Goal: Task Accomplishment & Management: Complete application form

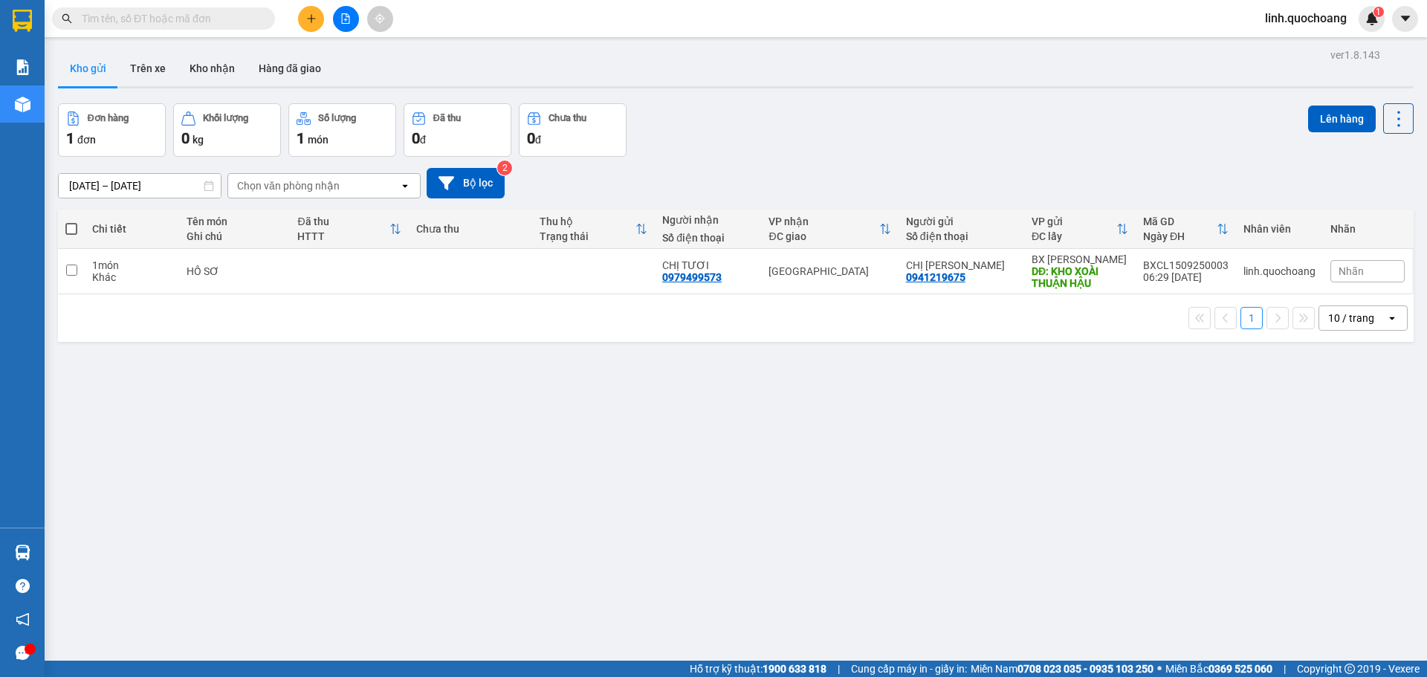
click at [1308, 17] on span "linh.quochoang" at bounding box center [1306, 18] width 106 height 19
click at [1304, 48] on span "Đăng xuất" at bounding box center [1312, 46] width 75 height 16
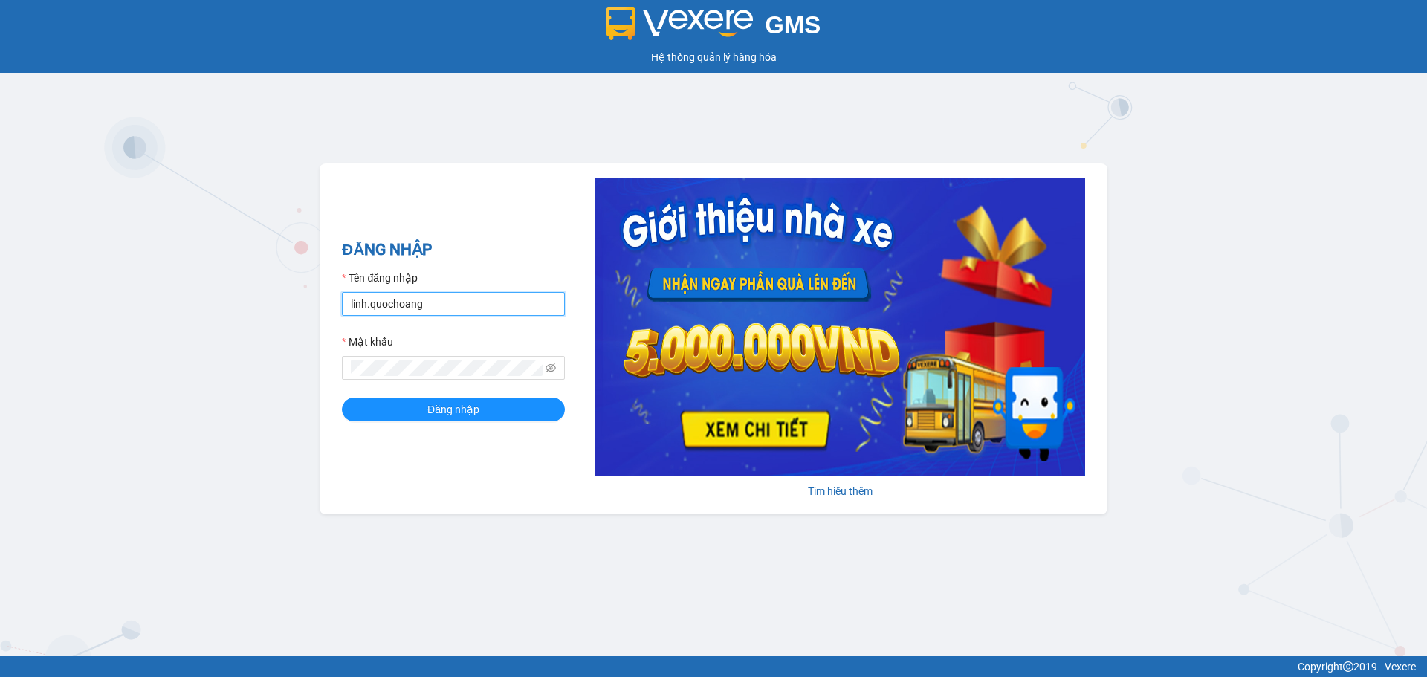
click at [438, 303] on input "linh.quochoang" at bounding box center [453, 304] width 223 height 24
type input "ngochan.quochoang"
click at [487, 411] on button "Đăng nhập" at bounding box center [453, 410] width 223 height 24
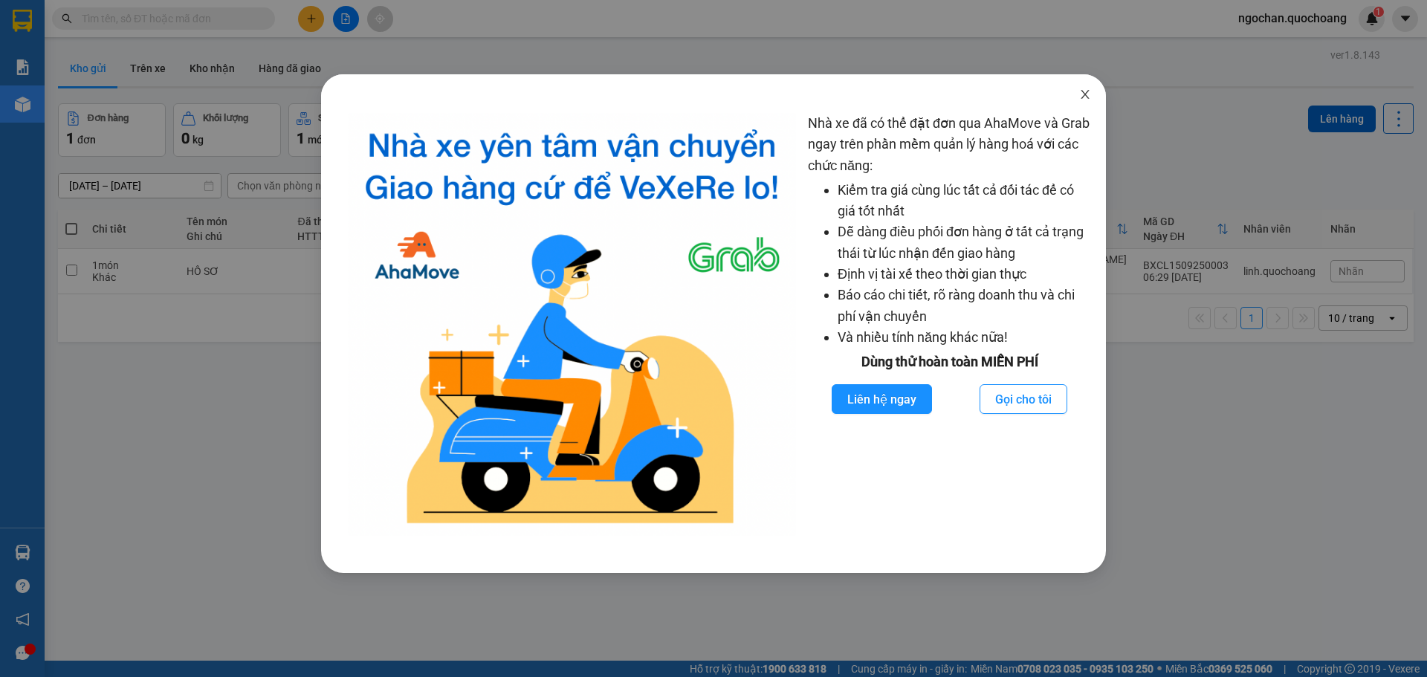
click at [1087, 89] on icon "close" at bounding box center [1085, 94] width 12 height 12
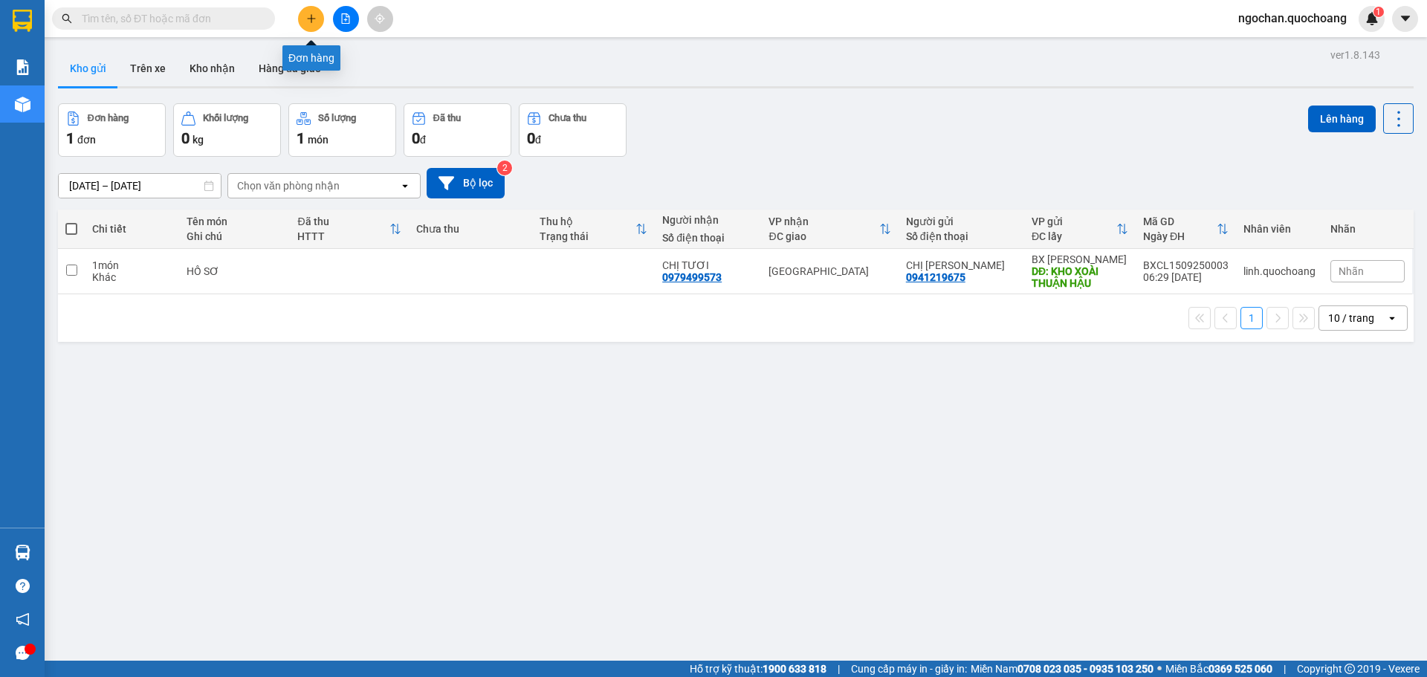
click at [306, 22] on icon "plus" at bounding box center [311, 18] width 10 height 10
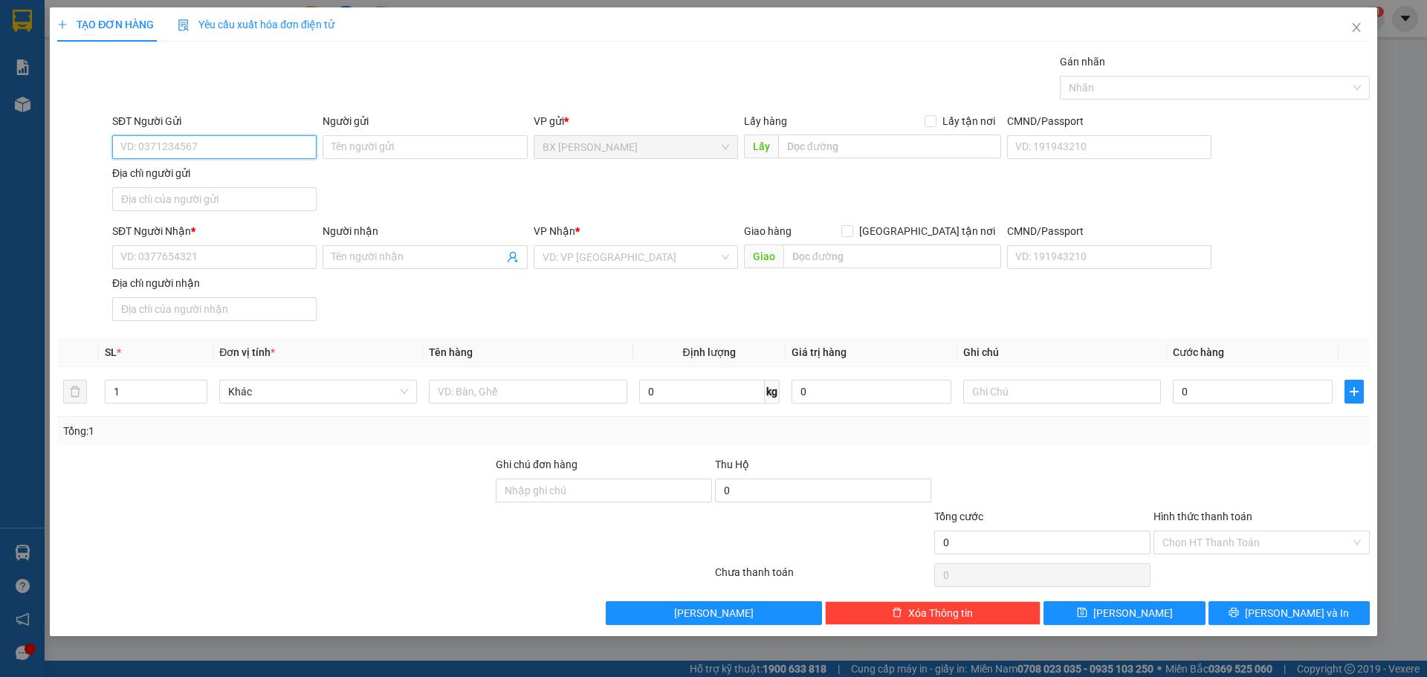
click at [262, 151] on input "SĐT Người Gửi" at bounding box center [214, 147] width 204 height 24
click at [234, 153] on input "SĐT Người Gửi" at bounding box center [214, 147] width 204 height 24
type input "0383257699"
click at [250, 175] on div "0383257699 - CHỊ THU" at bounding box center [214, 177] width 187 height 16
type input "CHỊ THU"
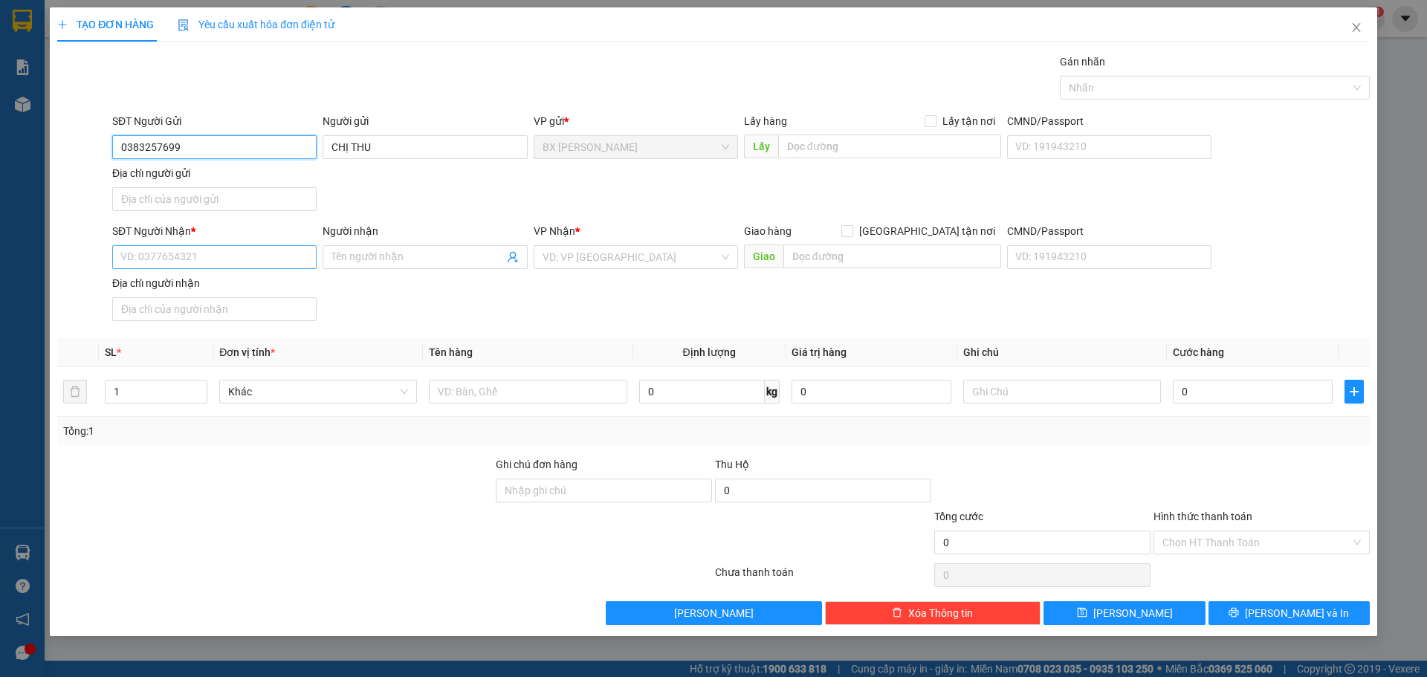
type input "0383257699"
click at [249, 265] on input "SĐT Người Nhận *" at bounding box center [214, 257] width 204 height 24
type input "0901439477"
click at [383, 259] on input "Người nhận" at bounding box center [417, 257] width 172 height 16
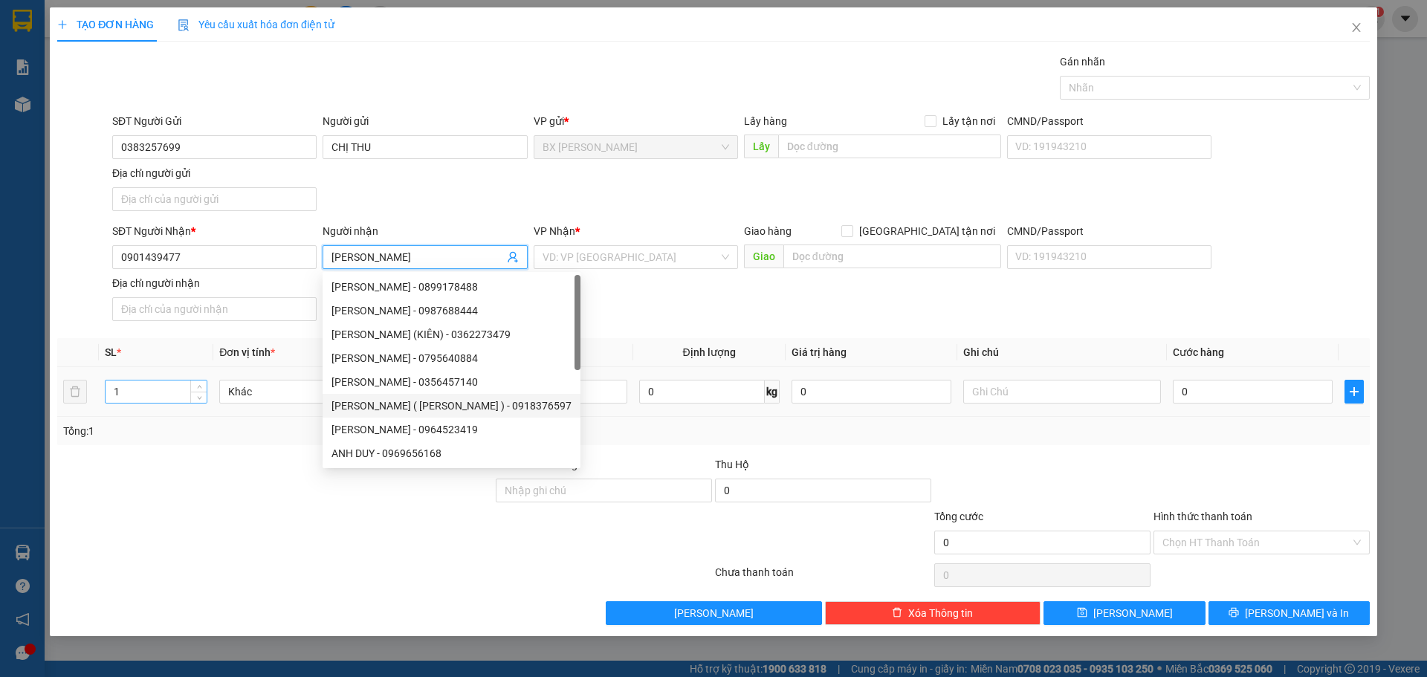
type input "ANH DUY"
click at [158, 399] on input "1" at bounding box center [156, 392] width 101 height 22
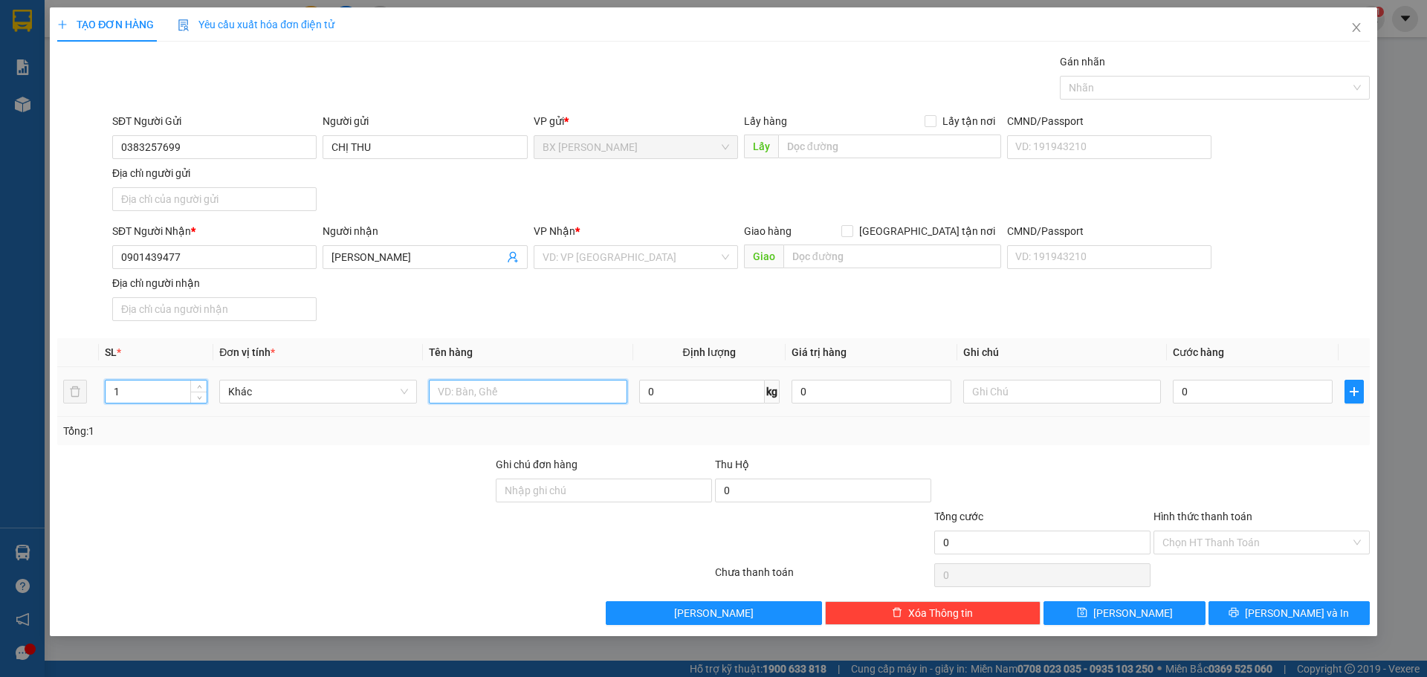
click at [515, 397] on input "text" at bounding box center [528, 392] width 198 height 24
type input "THÙNG"
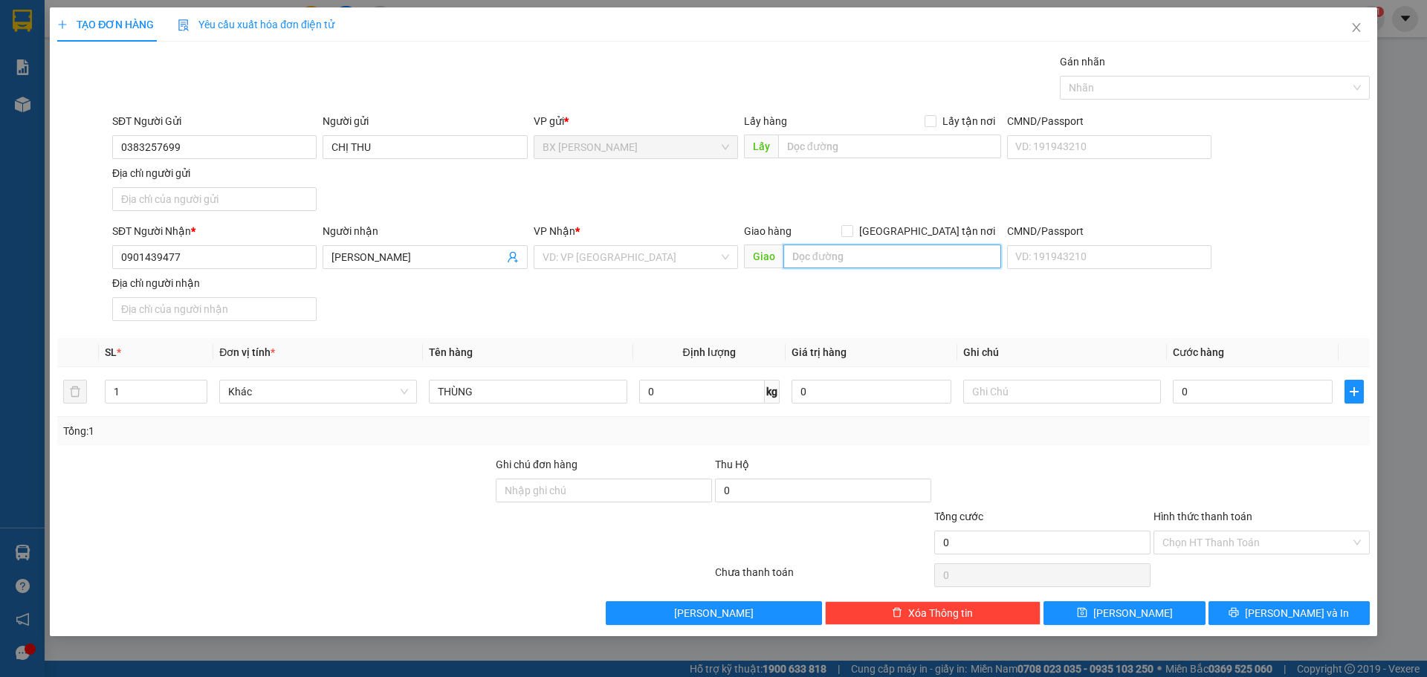
click at [806, 262] on input "text" at bounding box center [892, 257] width 218 height 24
click at [723, 262] on div "VD: VP Sài Gòn" at bounding box center [636, 257] width 204 height 24
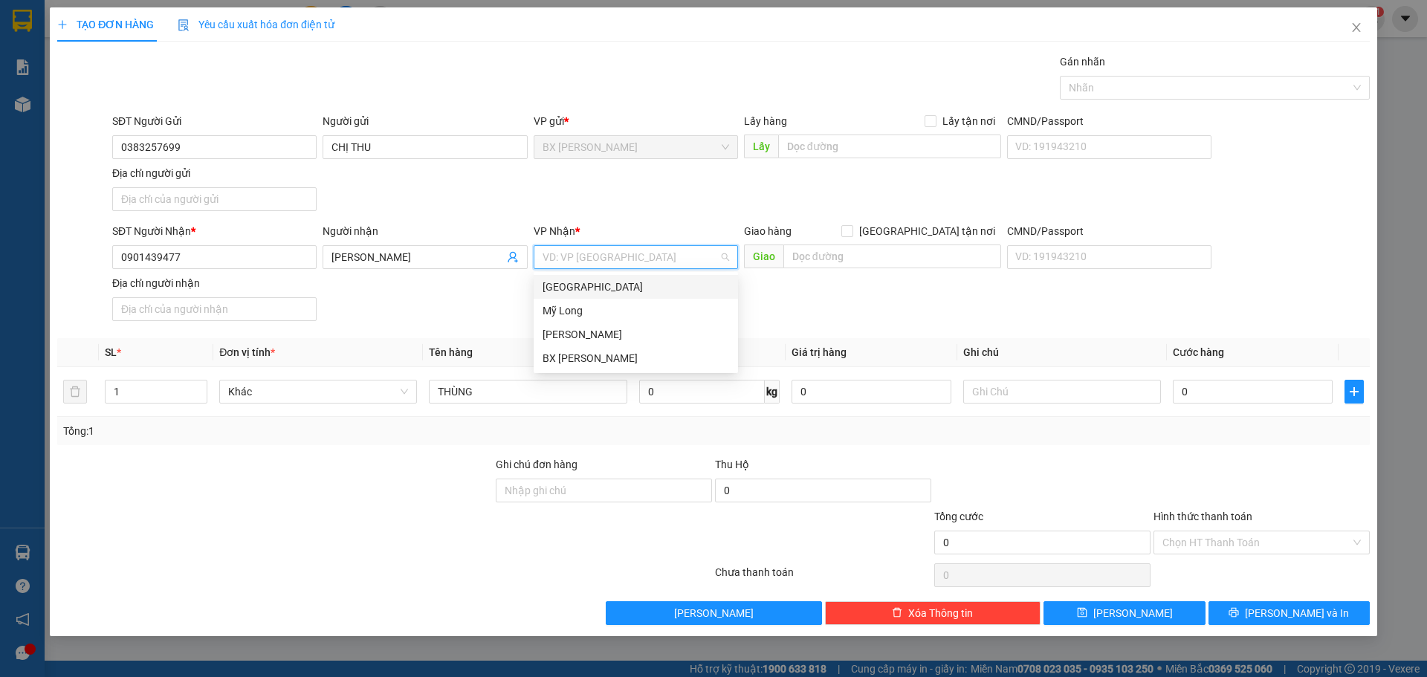
click at [658, 289] on div "[GEOGRAPHIC_DATA]" at bounding box center [636, 287] width 187 height 16
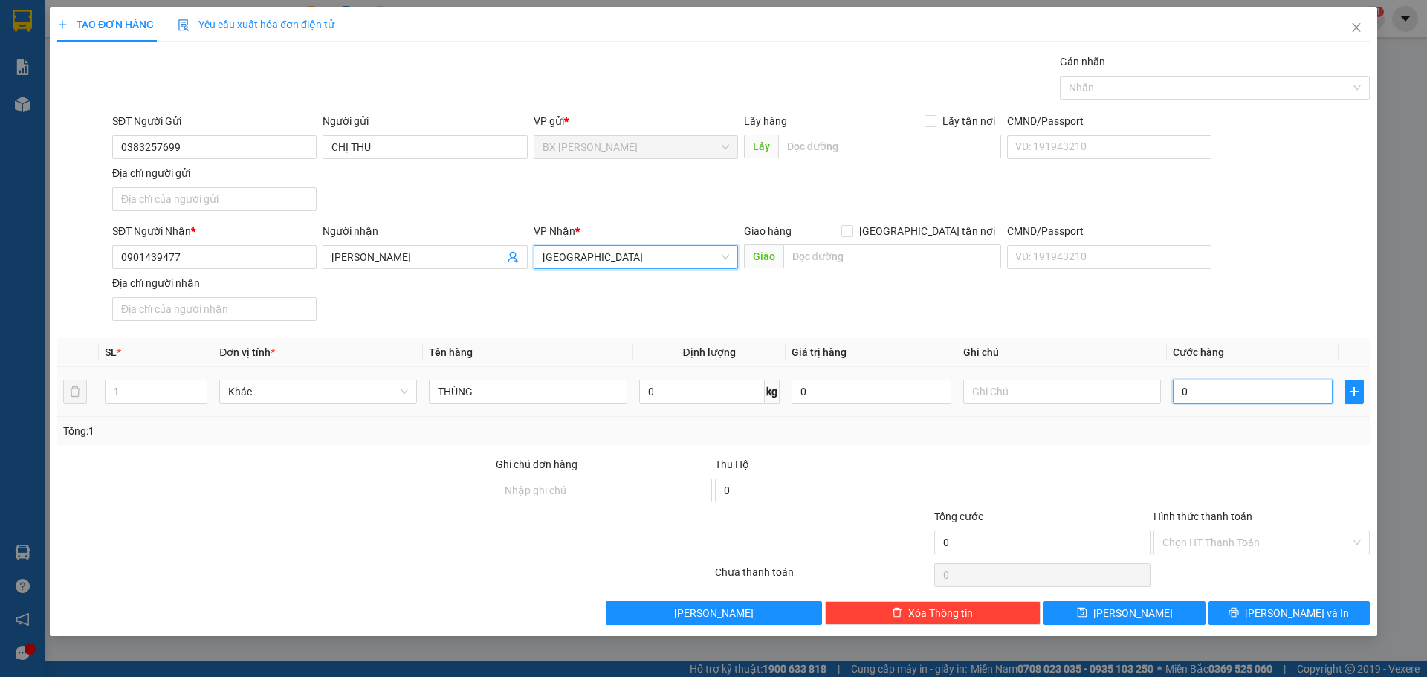
click at [1192, 393] on input "0" at bounding box center [1253, 392] width 160 height 24
type input "5"
type input "50"
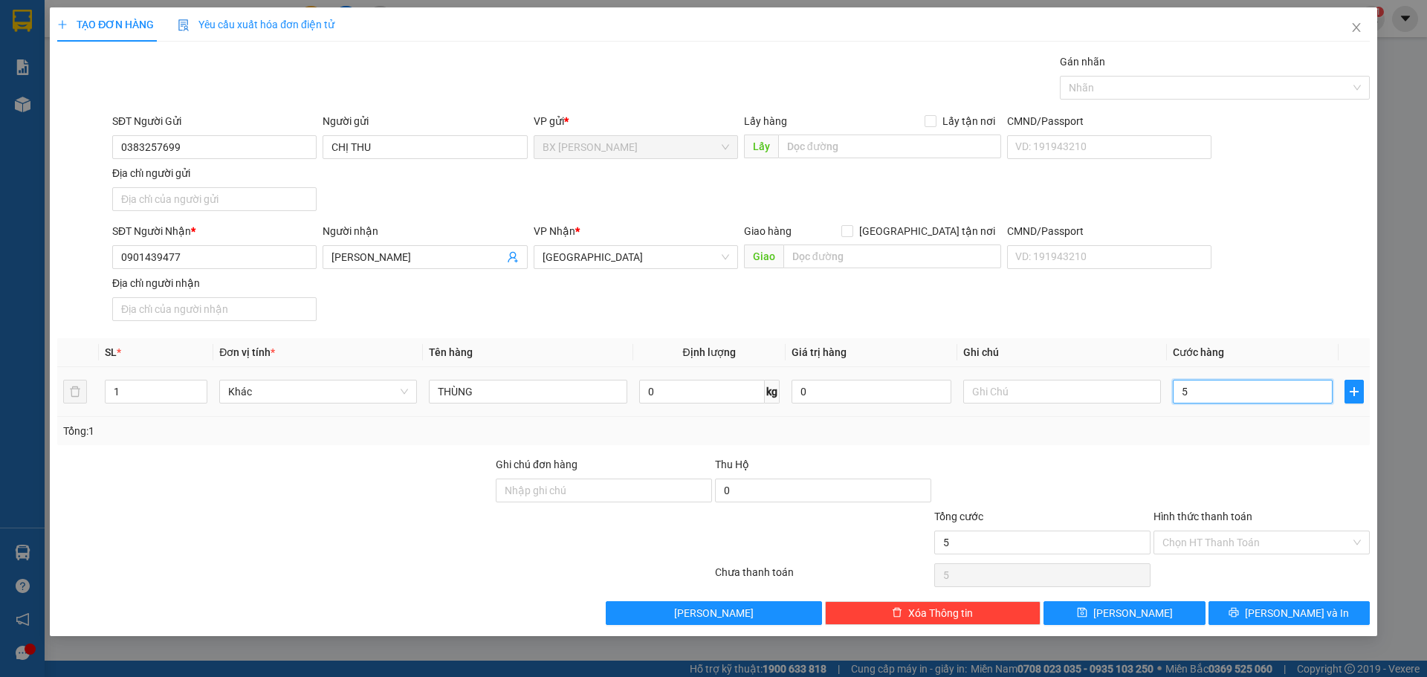
type input "50"
type input "500"
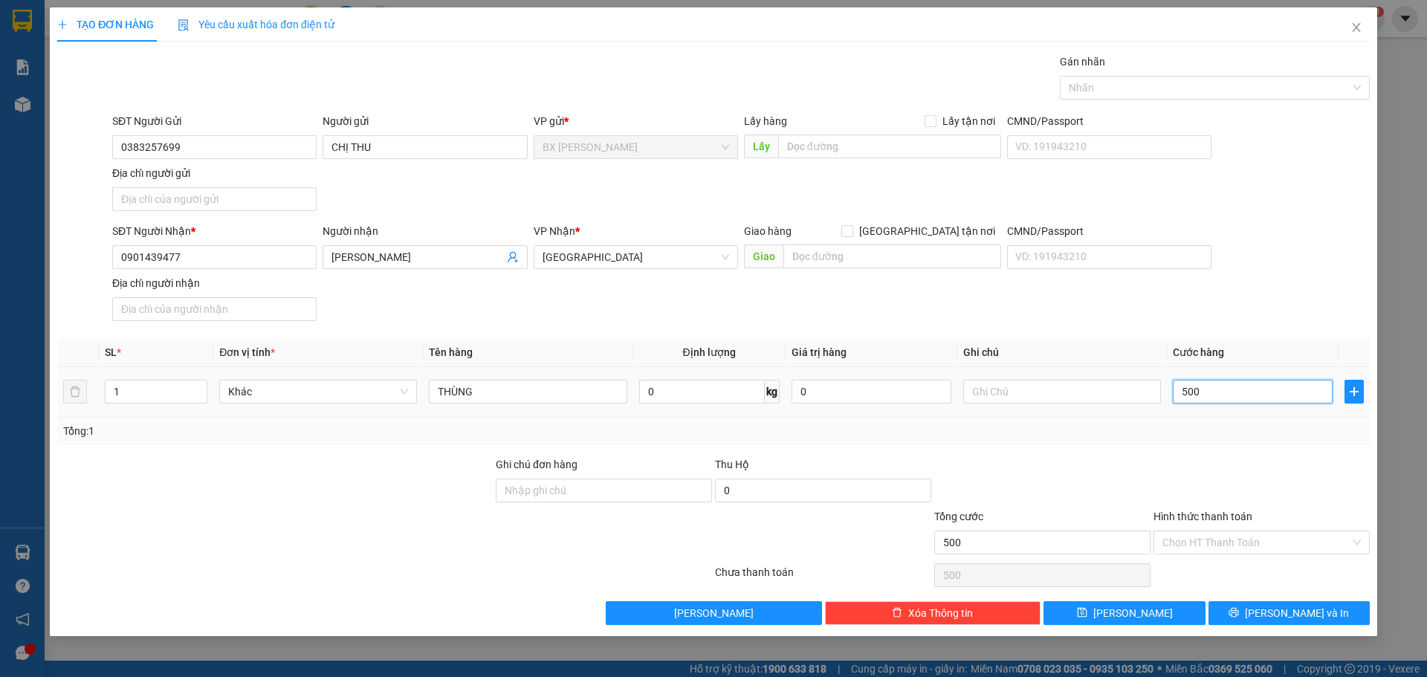
type input "5.000"
type input "50.000"
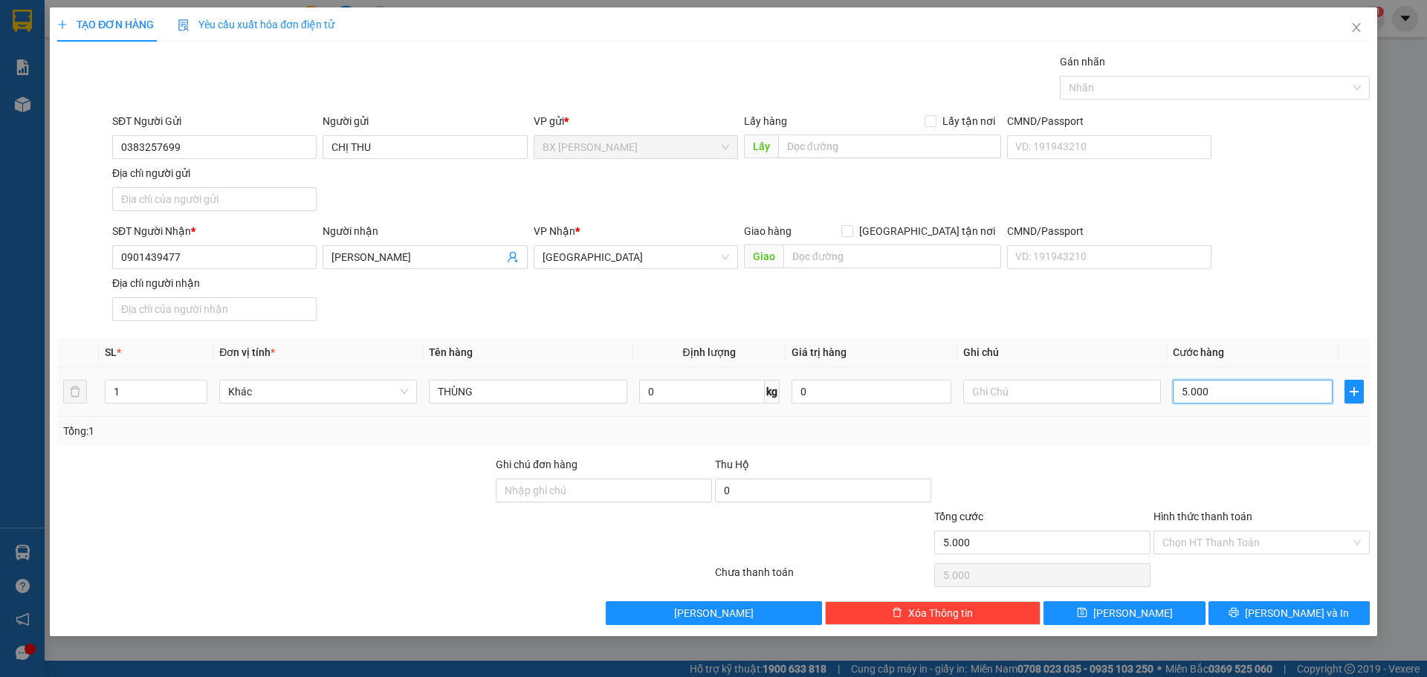
type input "50.000"
click at [1355, 545] on div "Chọn HT Thanh Toán" at bounding box center [1262, 543] width 216 height 24
type input "50.000"
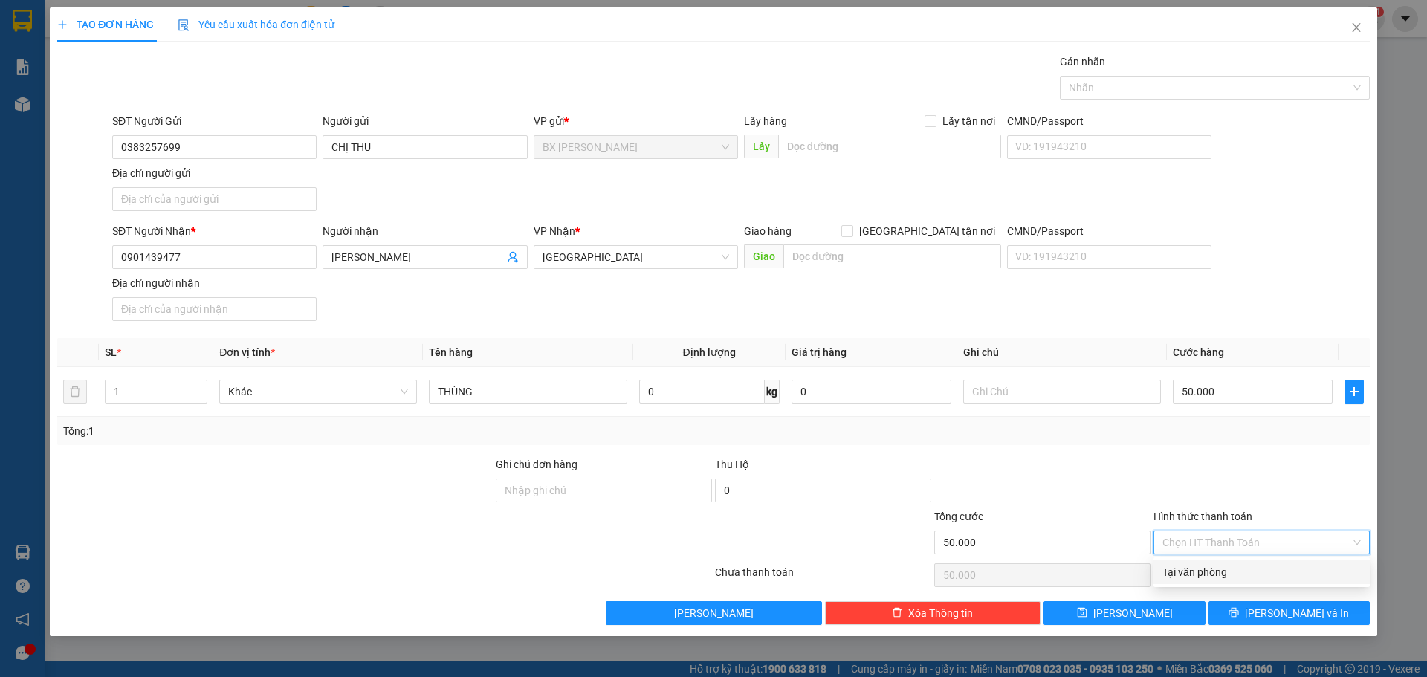
click at [1251, 566] on div "Tại văn phòng" at bounding box center [1261, 572] width 198 height 16
type input "0"
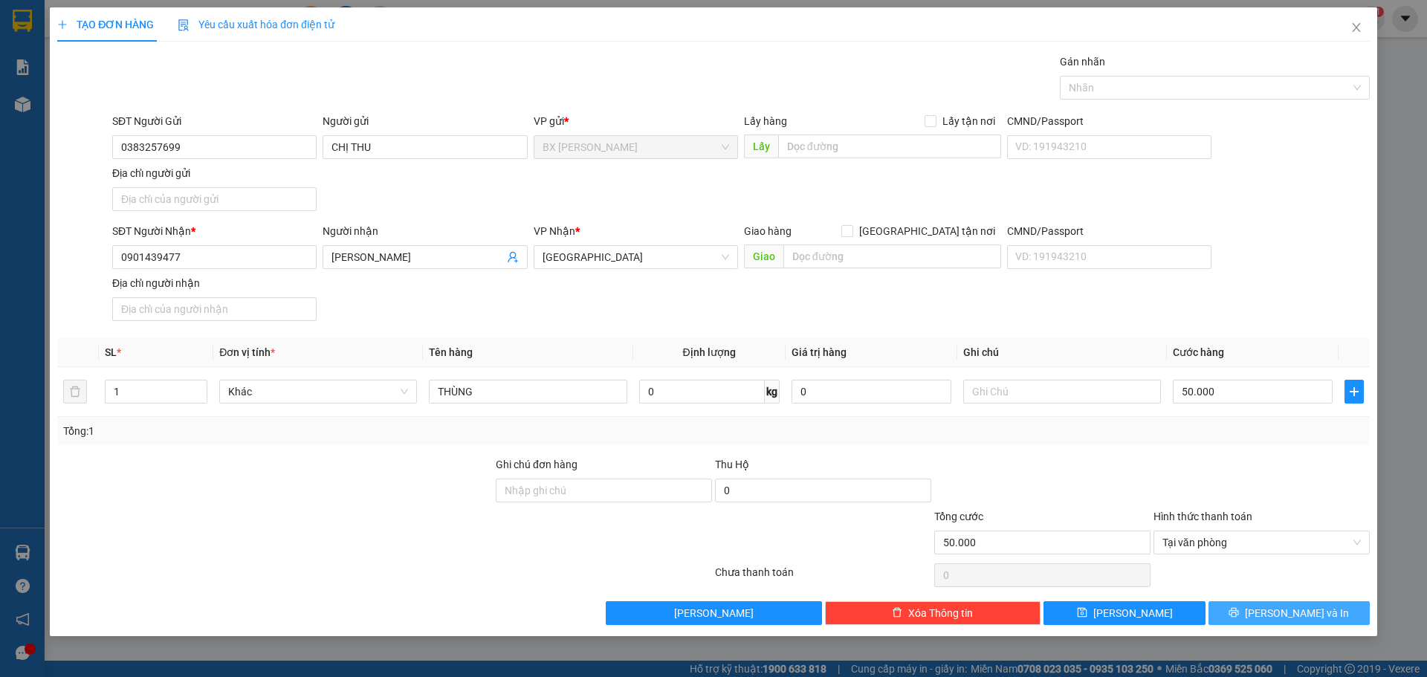
click at [1310, 612] on span "Lưu và In" at bounding box center [1297, 613] width 104 height 16
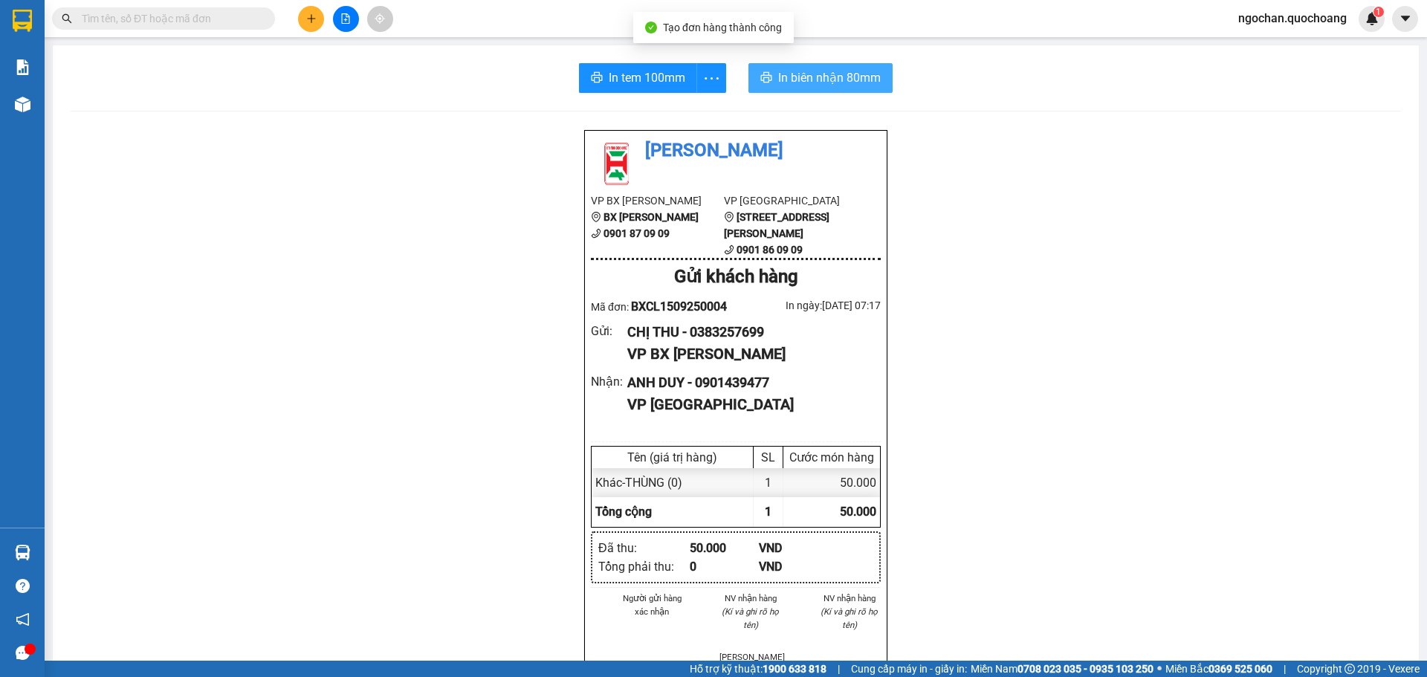
click at [801, 75] on span "In biên nhận 80mm" at bounding box center [829, 77] width 103 height 19
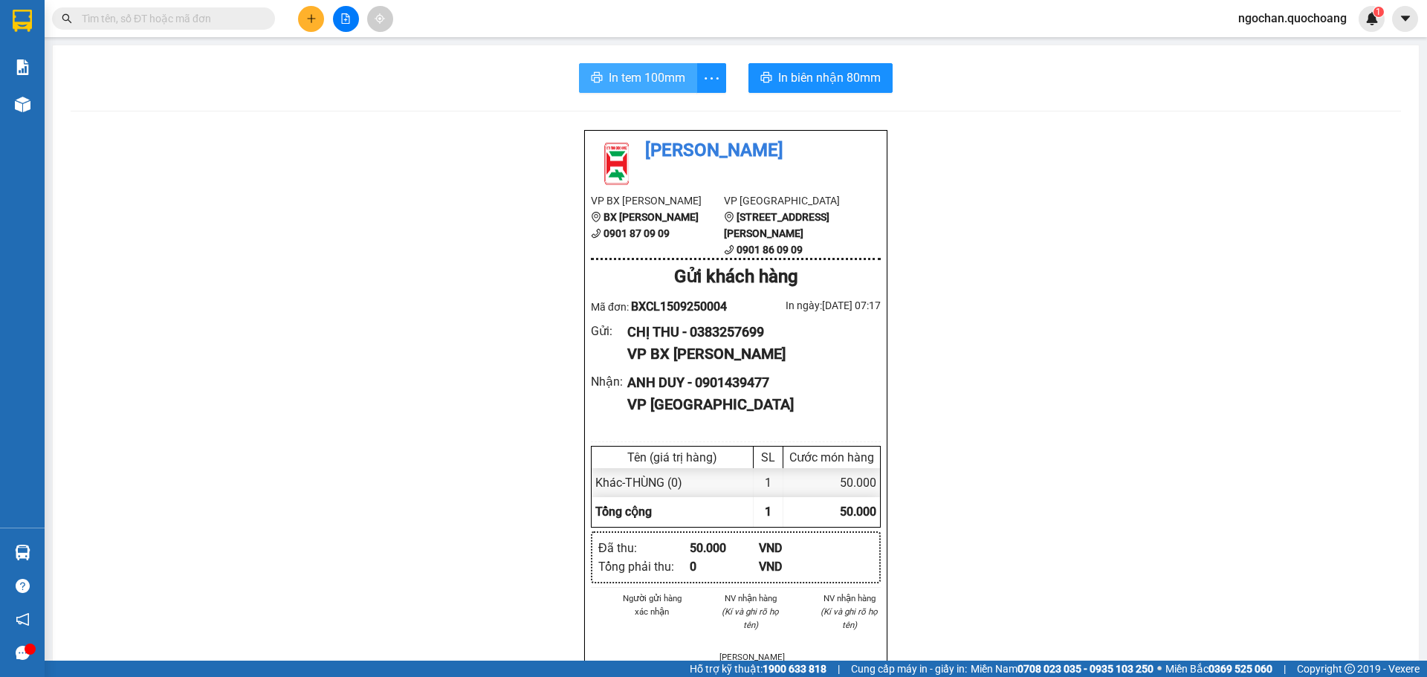
click at [647, 80] on span "In tem 100mm" at bounding box center [647, 77] width 77 height 19
click at [650, 85] on span "In tem 100mm" at bounding box center [647, 77] width 77 height 19
click at [628, 83] on span "In tem 100mm" at bounding box center [647, 77] width 77 height 19
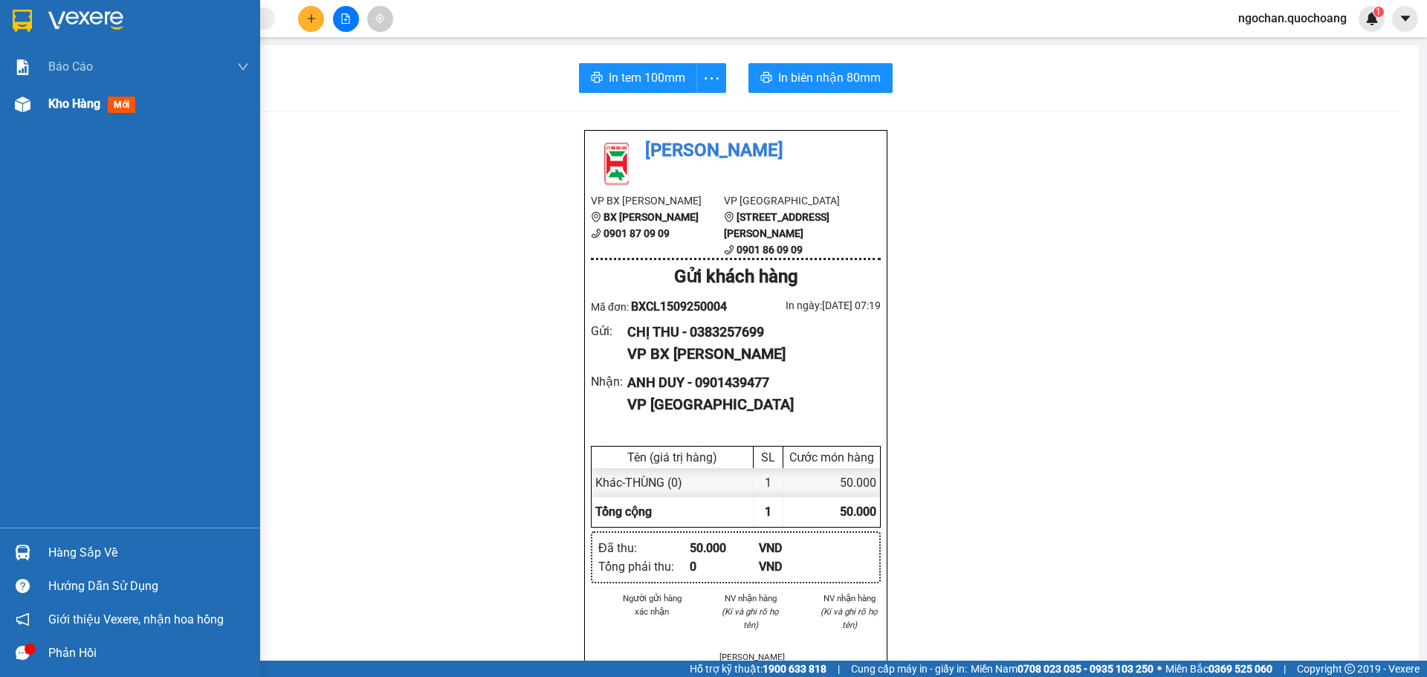
click at [26, 101] on img at bounding box center [23, 105] width 16 height 16
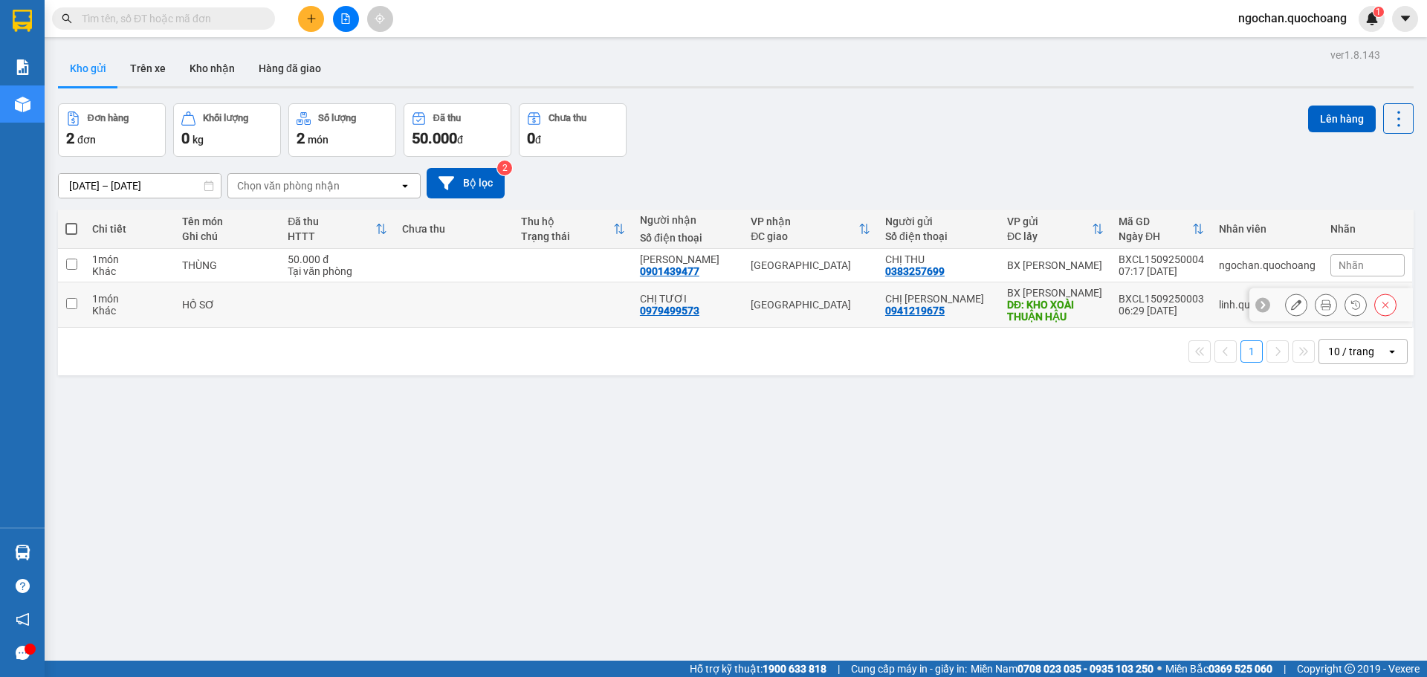
click at [67, 302] on input "checkbox" at bounding box center [71, 303] width 11 height 11
checkbox input "true"
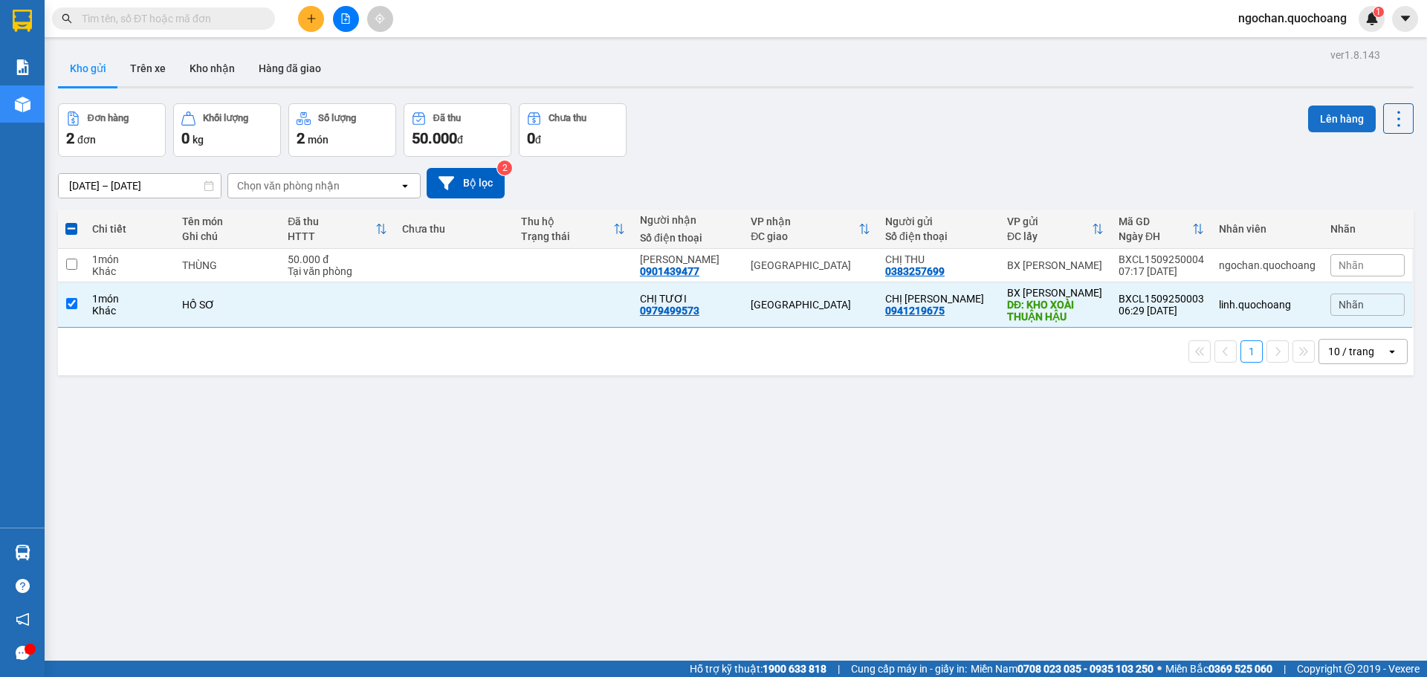
click at [1313, 120] on button "Lên hàng" at bounding box center [1342, 119] width 68 height 27
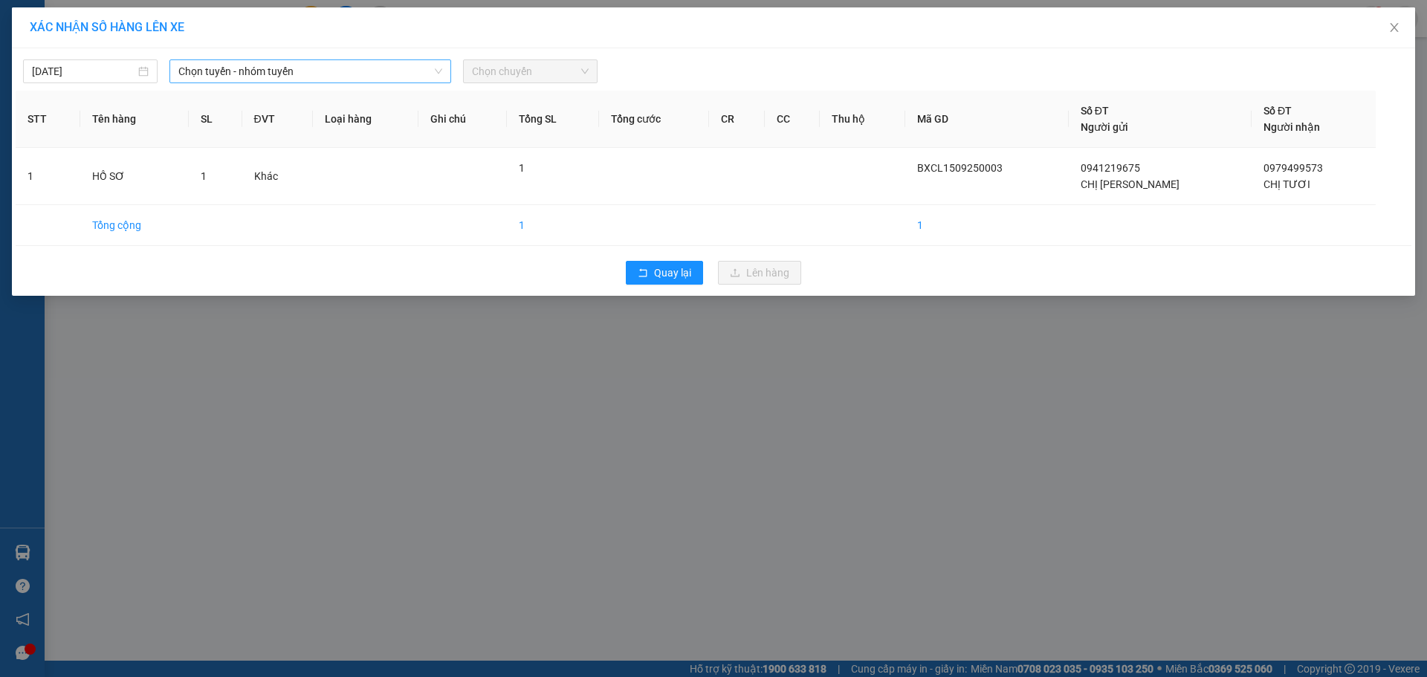
click at [433, 66] on span "Chọn tuyến - nhóm tuyến" at bounding box center [310, 71] width 264 height 22
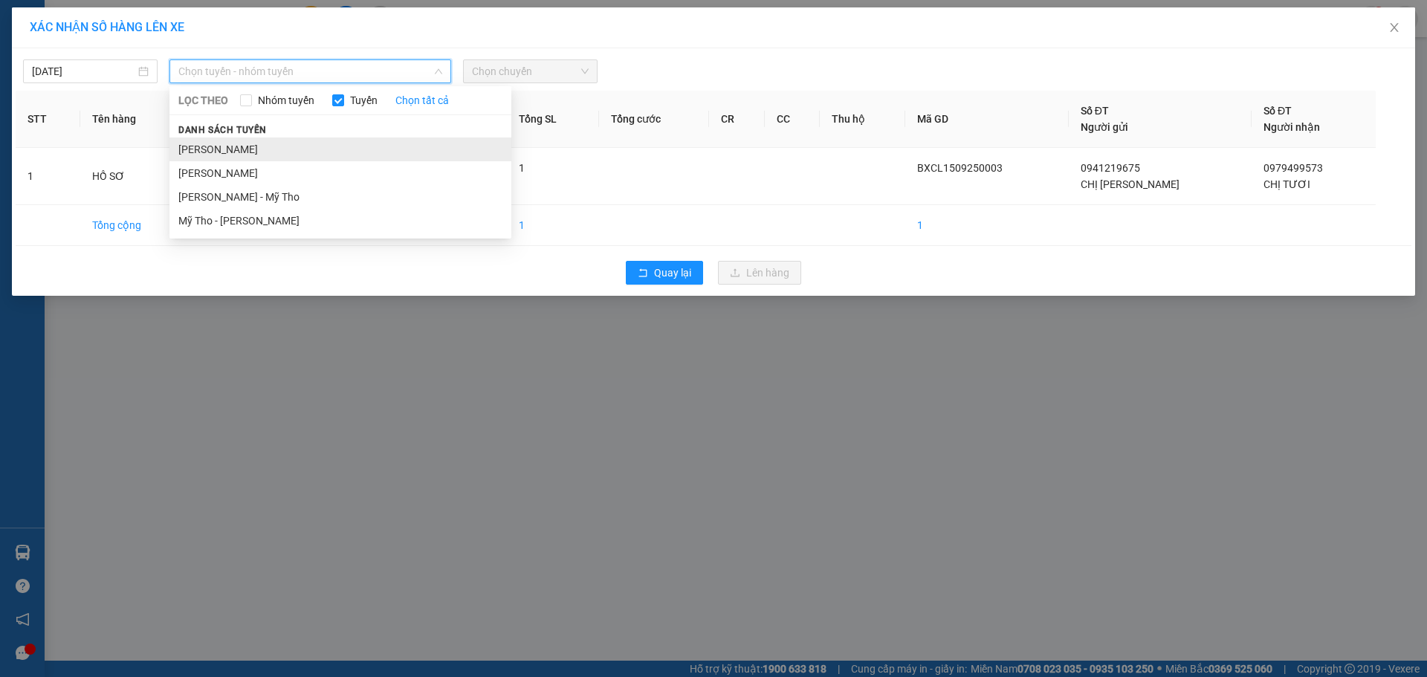
click at [342, 146] on li "Cao Lãnh - Hồ Chí Minh" at bounding box center [340, 150] width 342 height 24
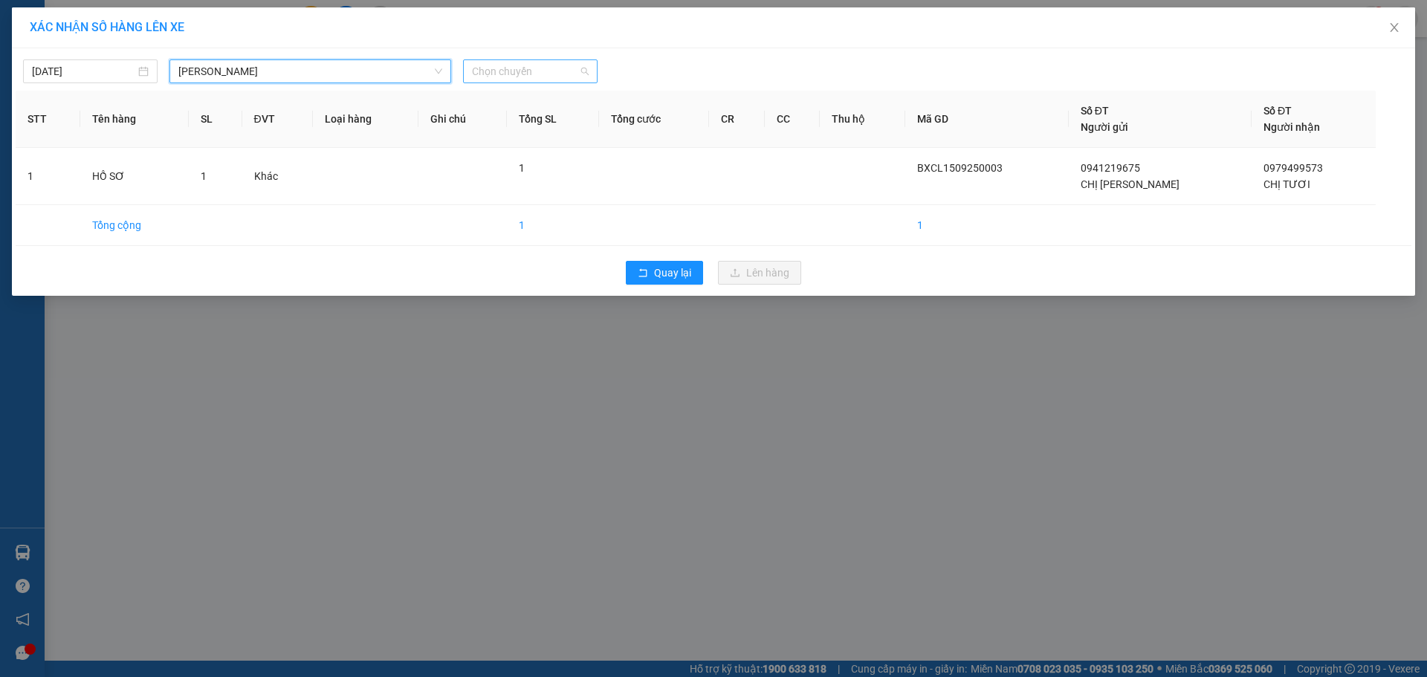
click at [585, 62] on span "Chọn chuyến" at bounding box center [530, 71] width 117 height 22
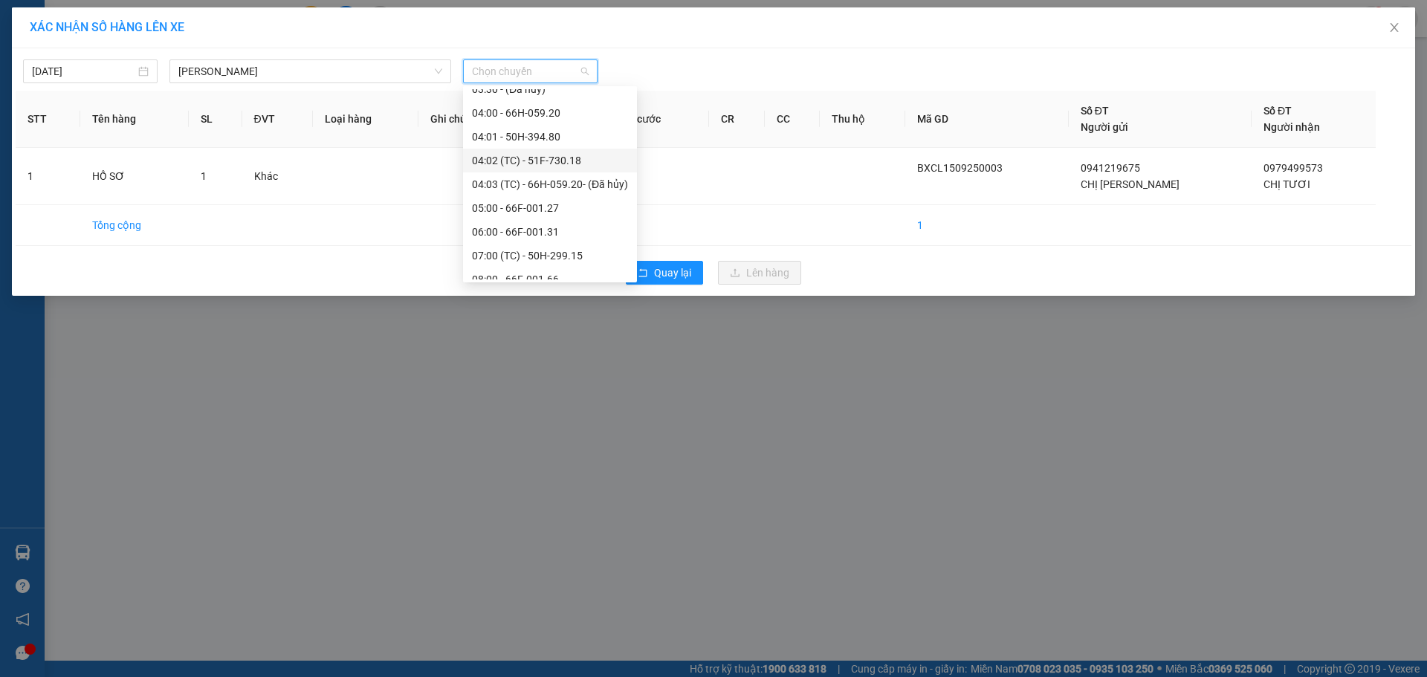
scroll to position [372, 0]
click at [592, 181] on div "07:00 (TC) - 50H-299.15" at bounding box center [550, 181] width 156 height 16
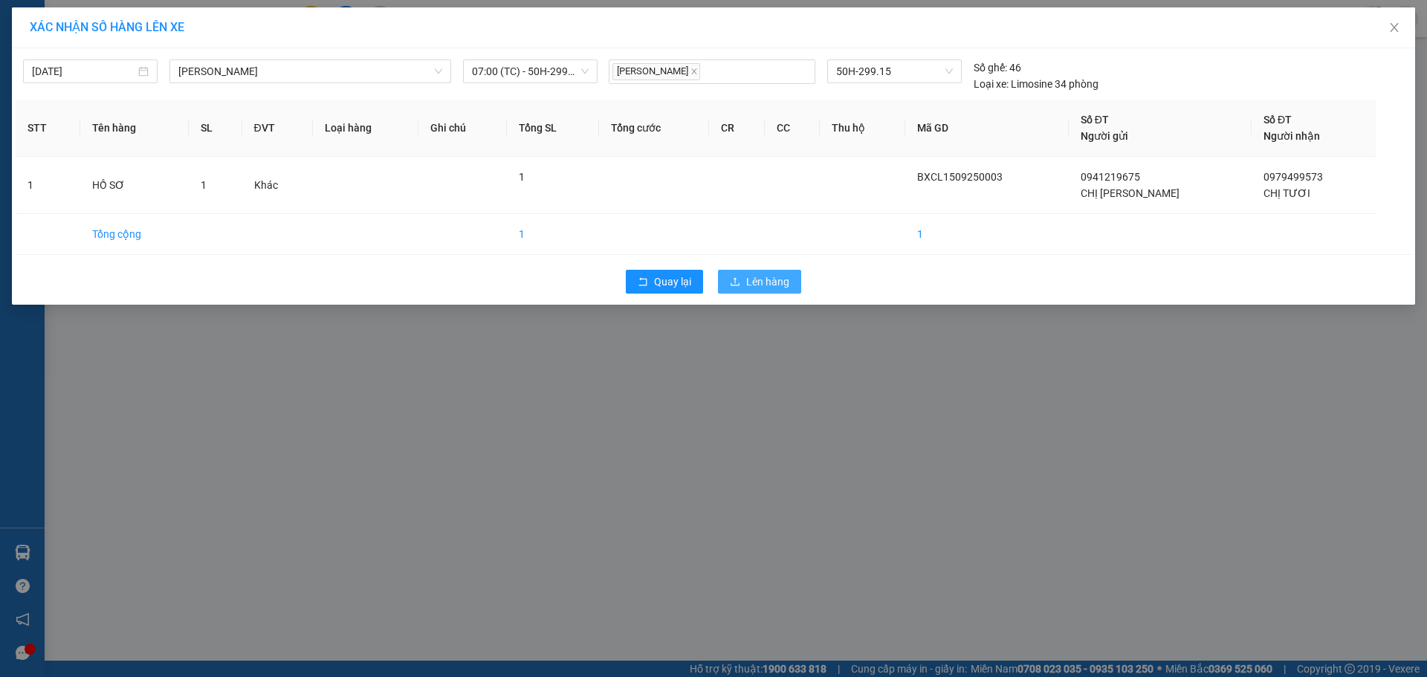
click at [755, 278] on span "Lên hàng" at bounding box center [767, 282] width 43 height 16
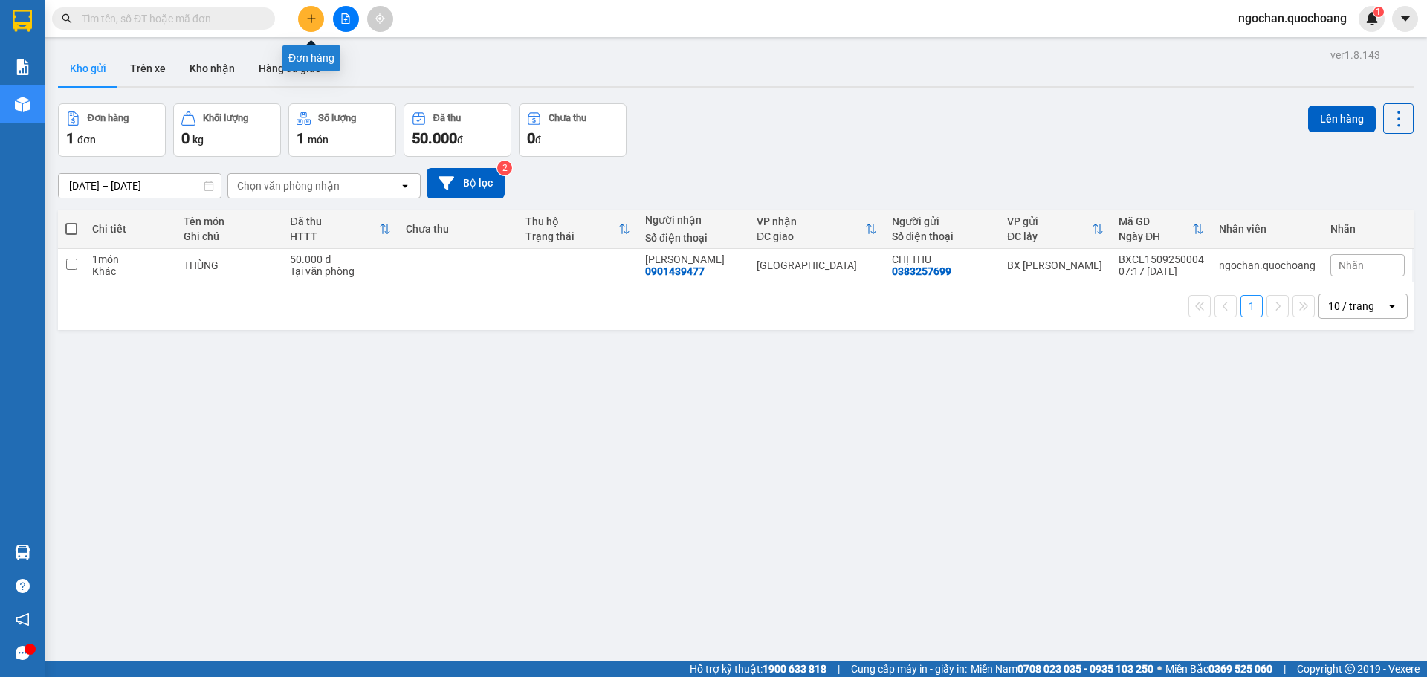
click at [308, 10] on button at bounding box center [311, 19] width 26 height 26
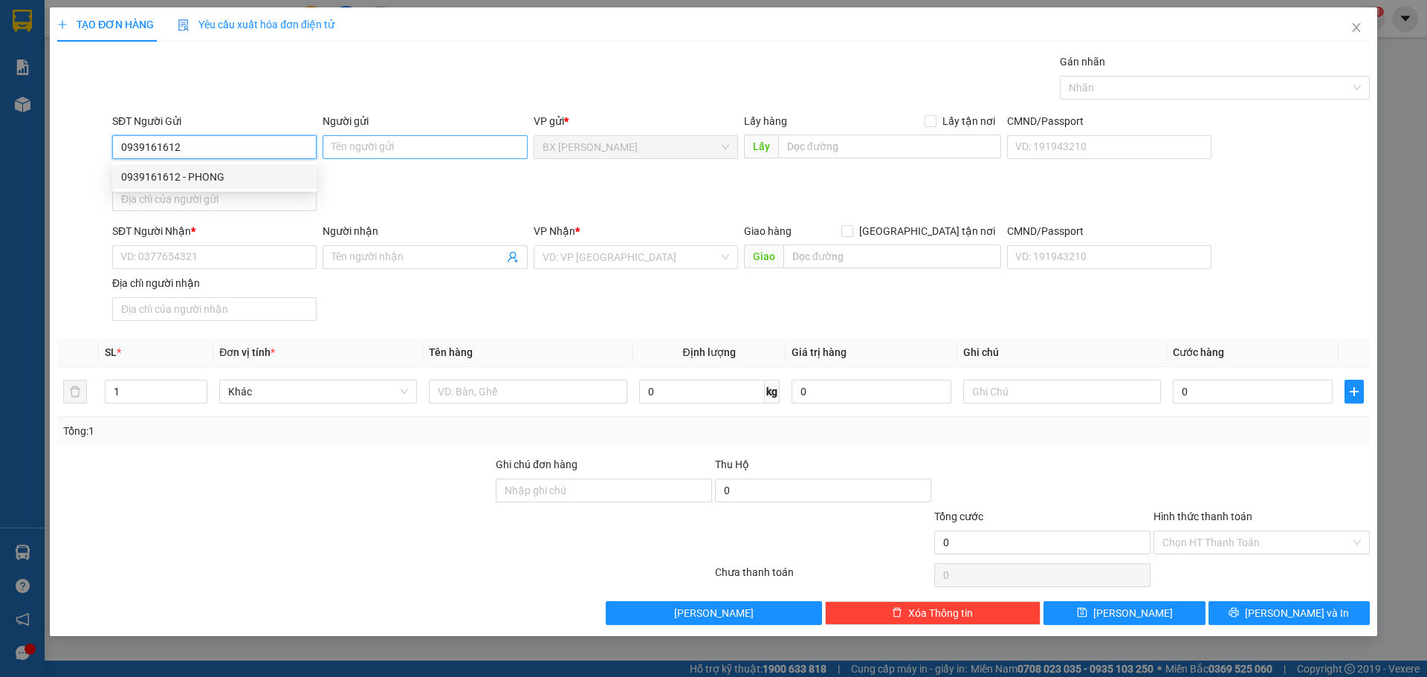
type input "0939161612"
click at [369, 148] on input "Người gửi" at bounding box center [425, 147] width 204 height 24
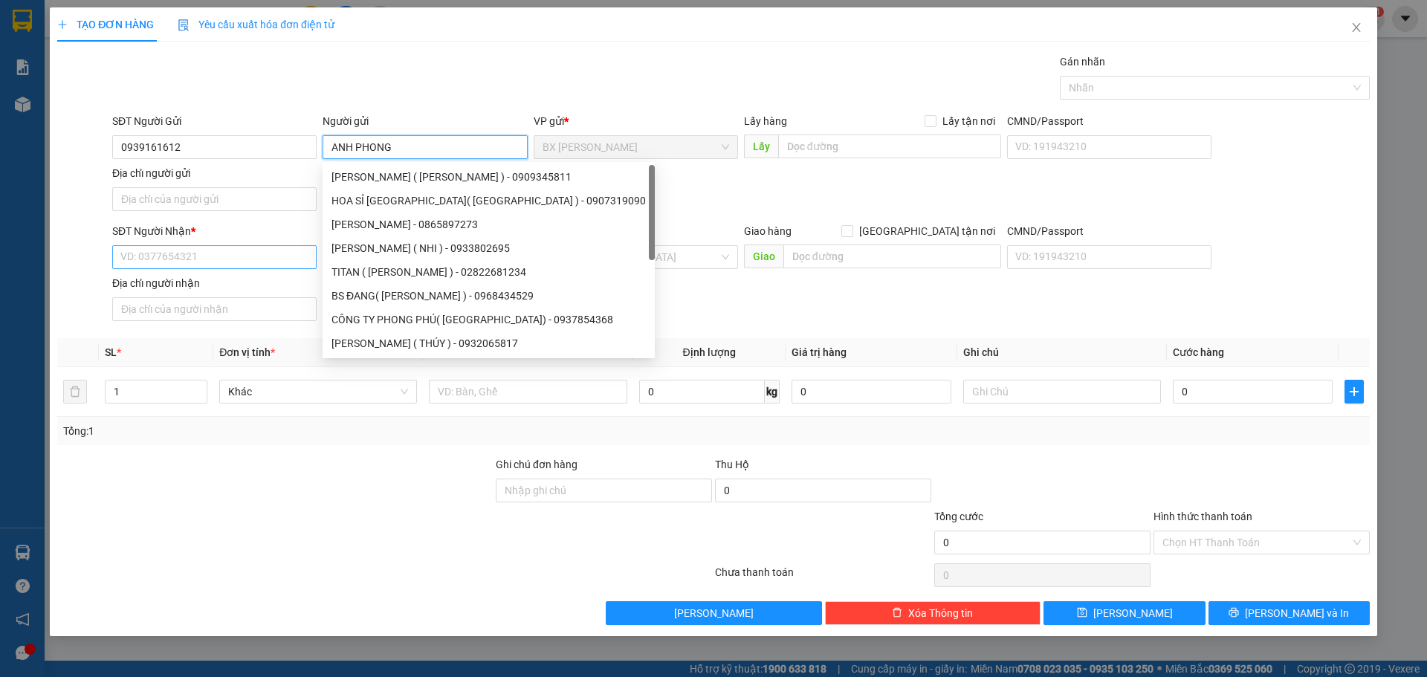
type input "ANH PHONG"
click at [206, 262] on input "SĐT Người Nhận *" at bounding box center [214, 257] width 204 height 24
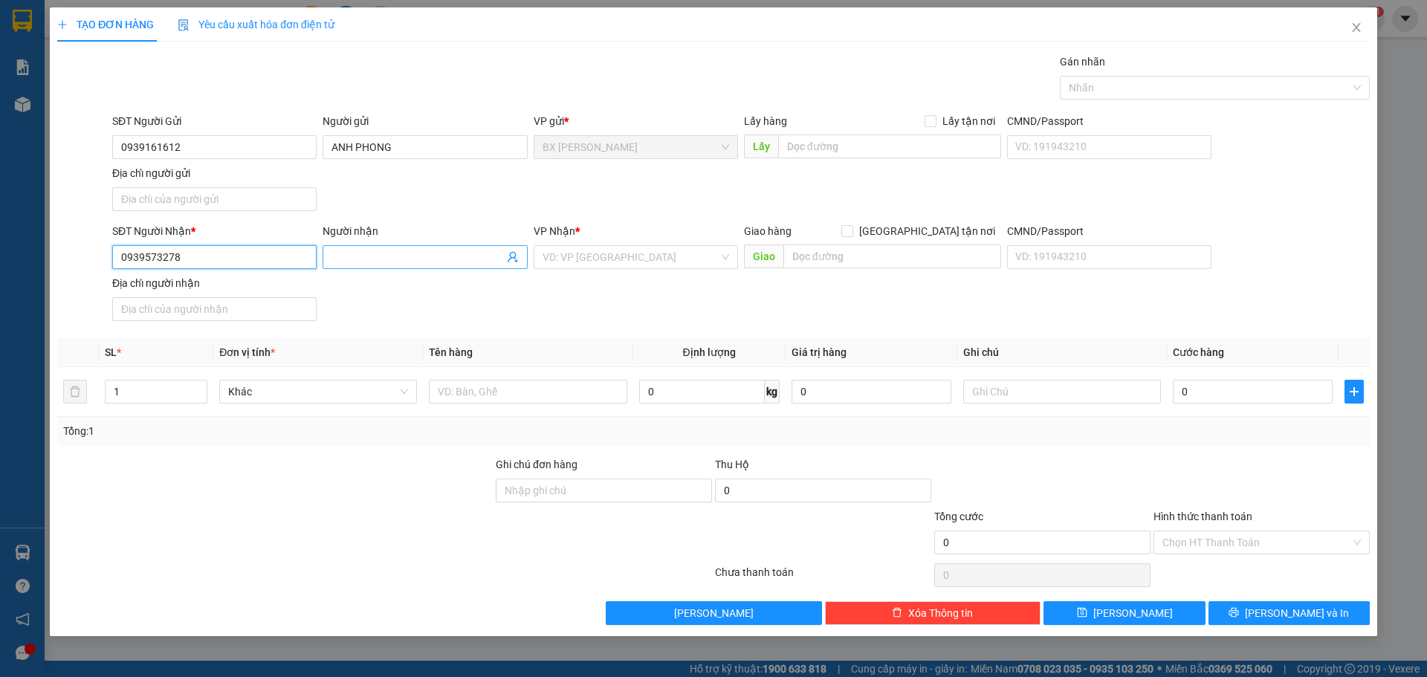
type input "0939573278"
click at [349, 259] on input "Người nhận" at bounding box center [417, 257] width 172 height 16
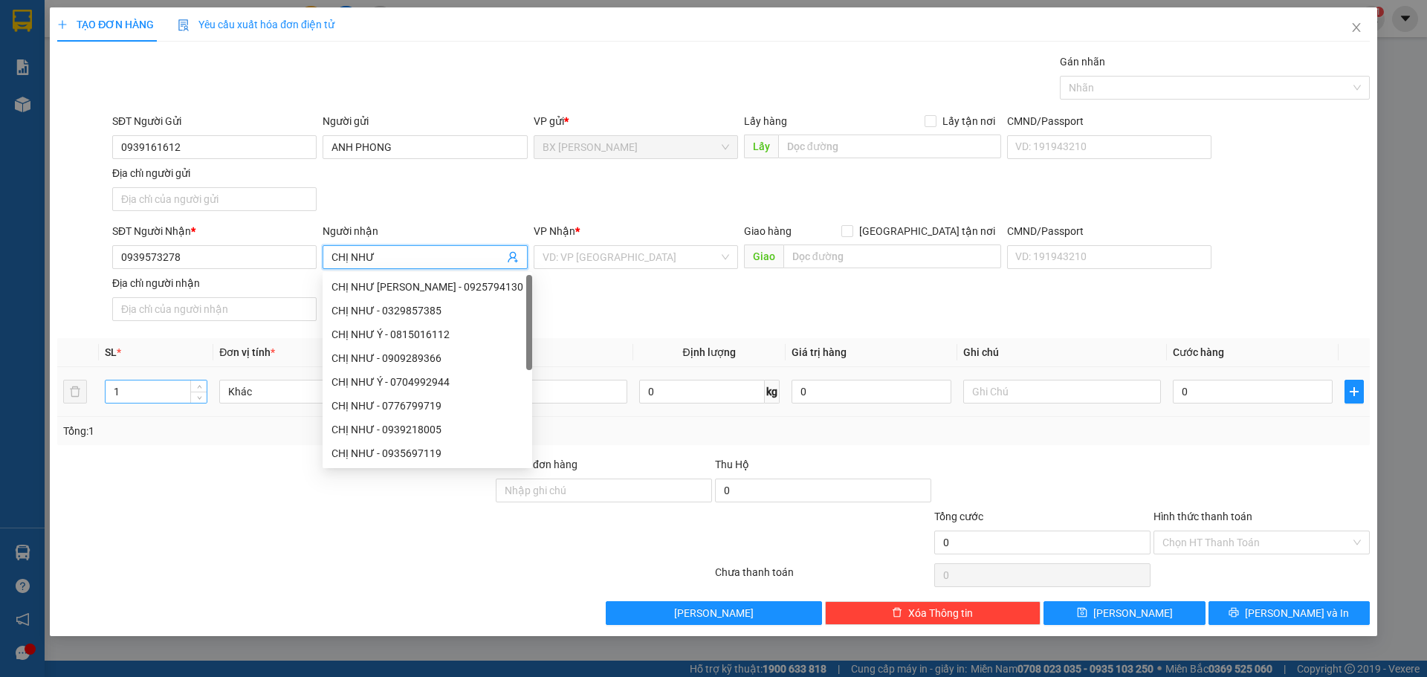
type input "CHỊ NHƯ"
click at [188, 395] on input "1" at bounding box center [156, 392] width 101 height 22
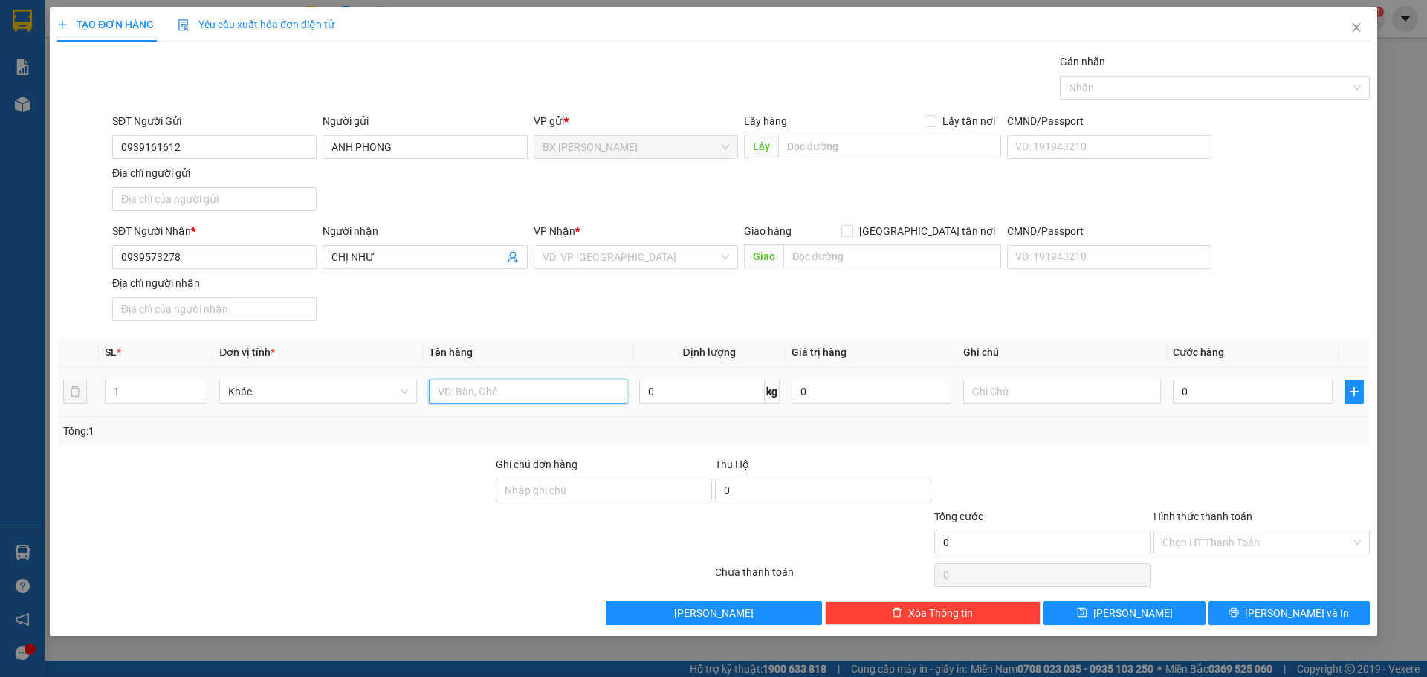
click at [492, 391] on input "text" at bounding box center [528, 392] width 198 height 24
type input "BỌC"
click at [817, 148] on input "text" at bounding box center [889, 147] width 223 height 24
click at [959, 147] on input "CƠ KHÍ THANH PHONG 500M" at bounding box center [889, 147] width 223 height 24
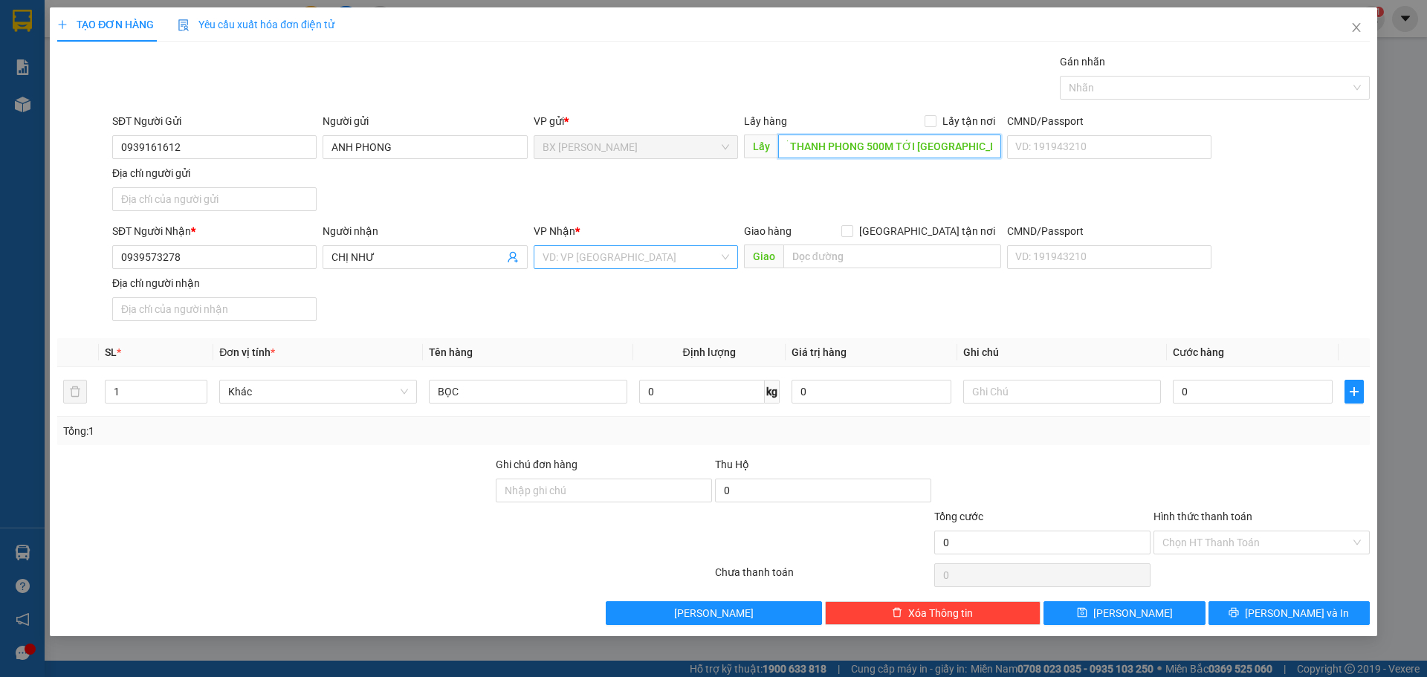
drag, startPoint x: 725, startPoint y: 256, endPoint x: 696, endPoint y: 269, distance: 31.9
click at [725, 255] on div "VD: VP Sài Gòn" at bounding box center [636, 257] width 204 height 24
type input "CƠ KHÍ THANH PHONG 500M TỚI CHÙA LONG TẾ"
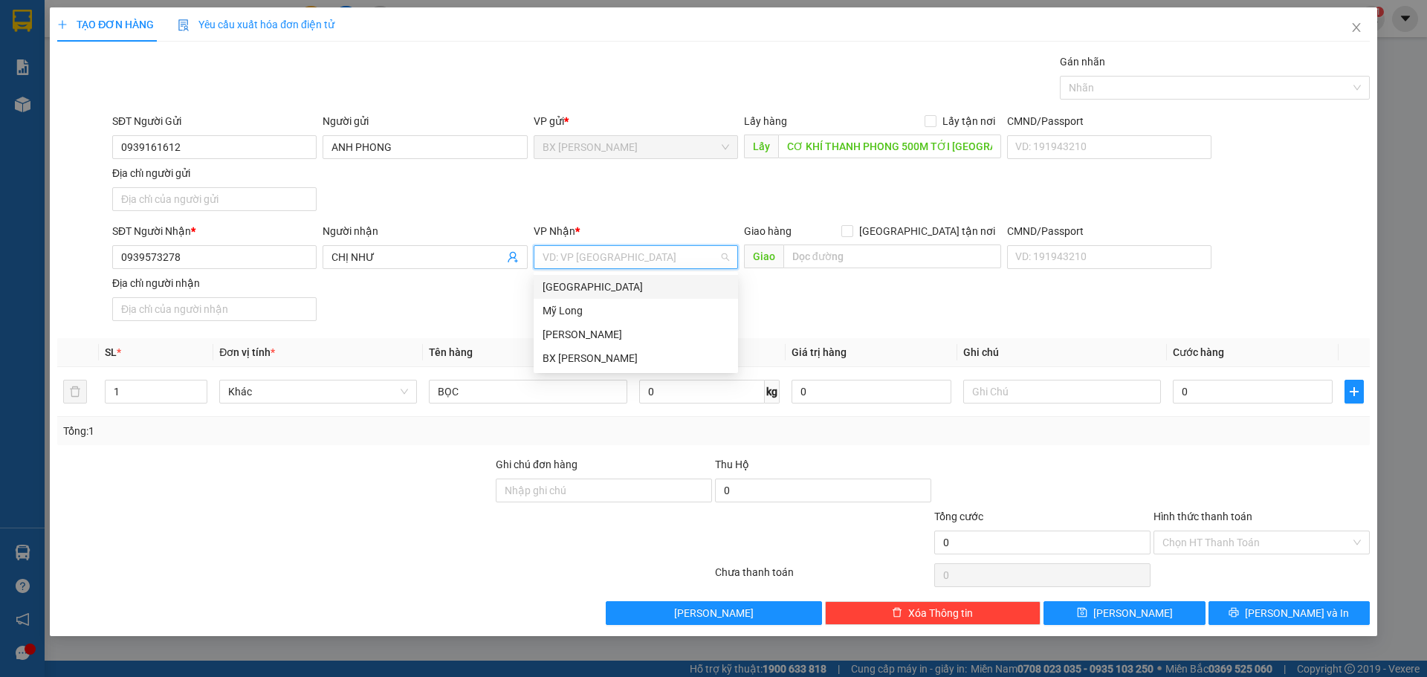
click at [629, 286] on div "[GEOGRAPHIC_DATA]" at bounding box center [636, 287] width 187 height 16
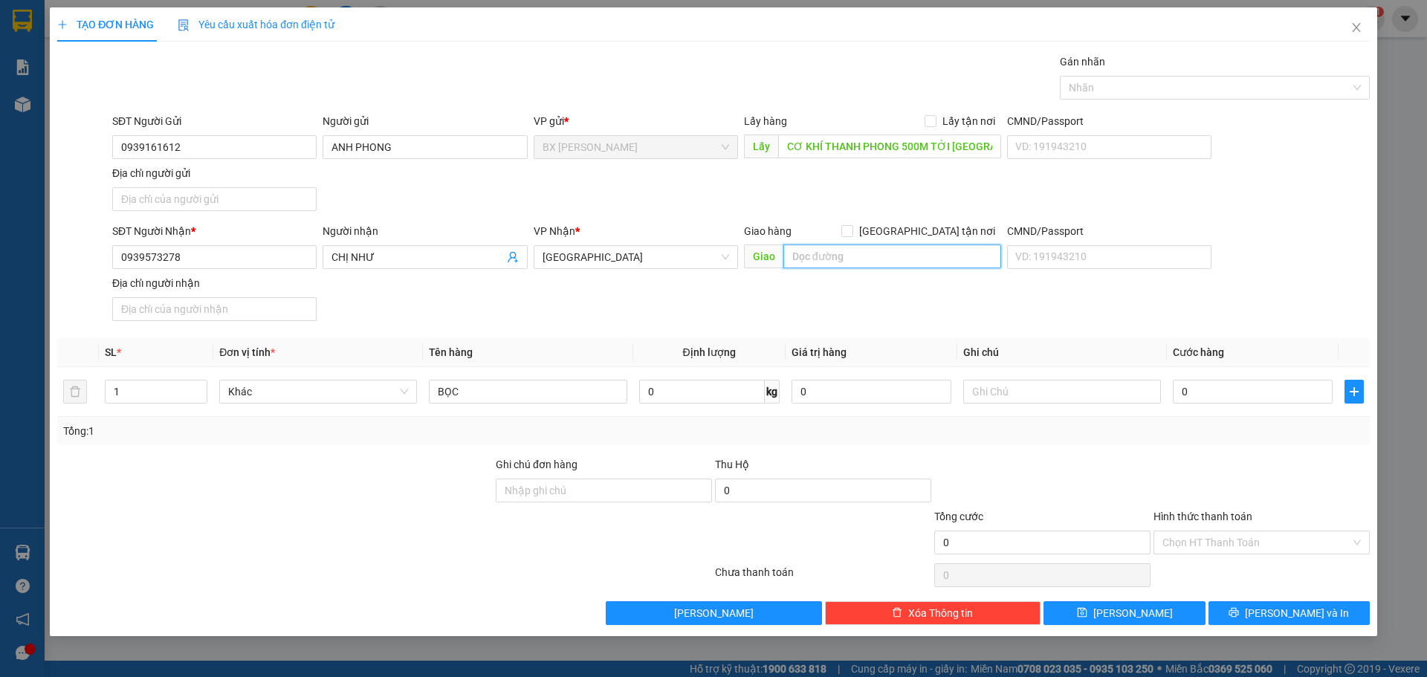
click at [885, 259] on input "text" at bounding box center [892, 257] width 218 height 24
type input "TRẠM THU PHÍ BẾN LỨC"
click at [1194, 396] on input "0" at bounding box center [1253, 392] width 160 height 24
type input "1"
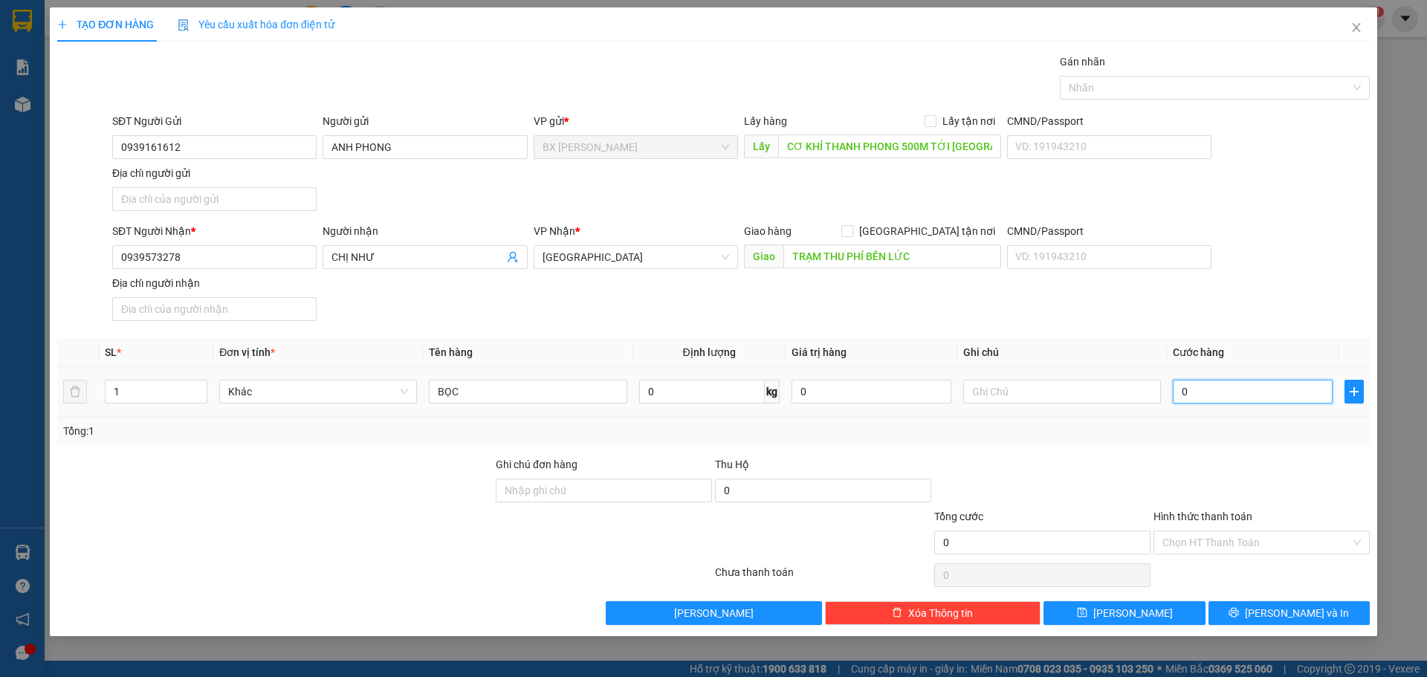
type input "1"
type input "16"
type input "160"
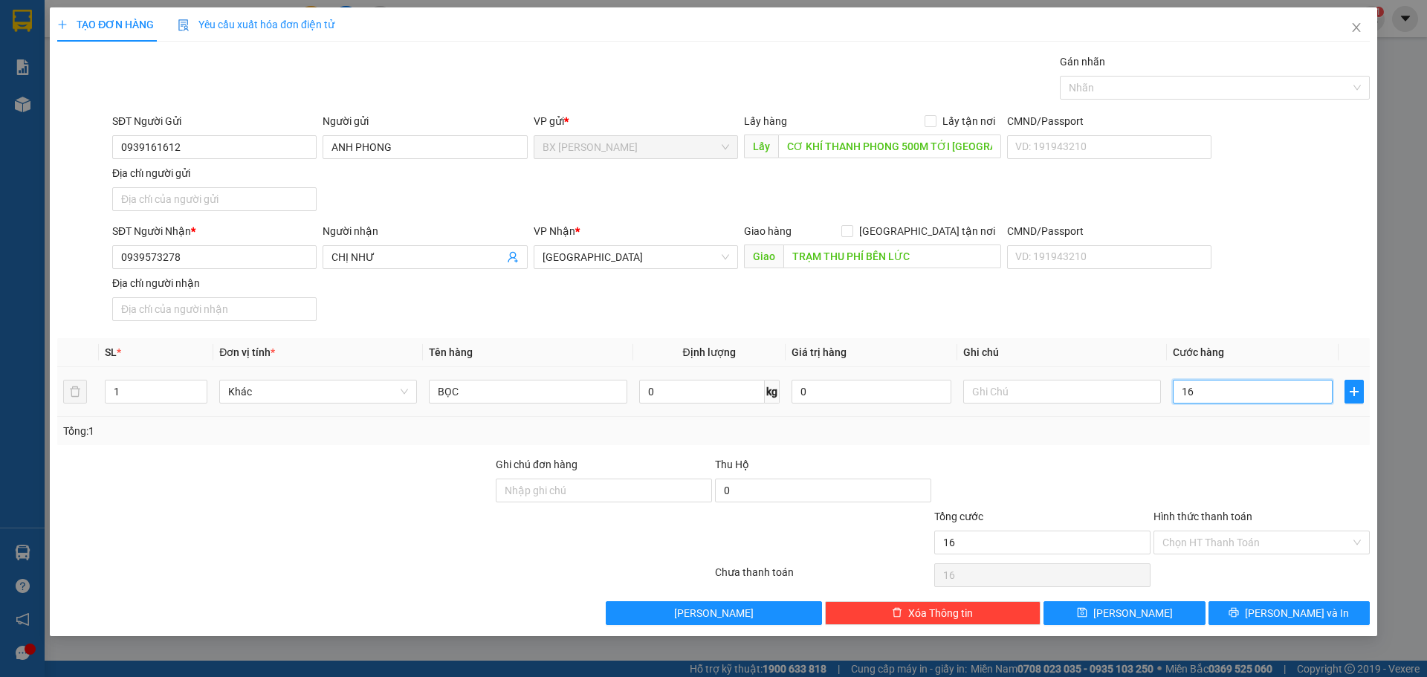
type input "160"
type input "1.600"
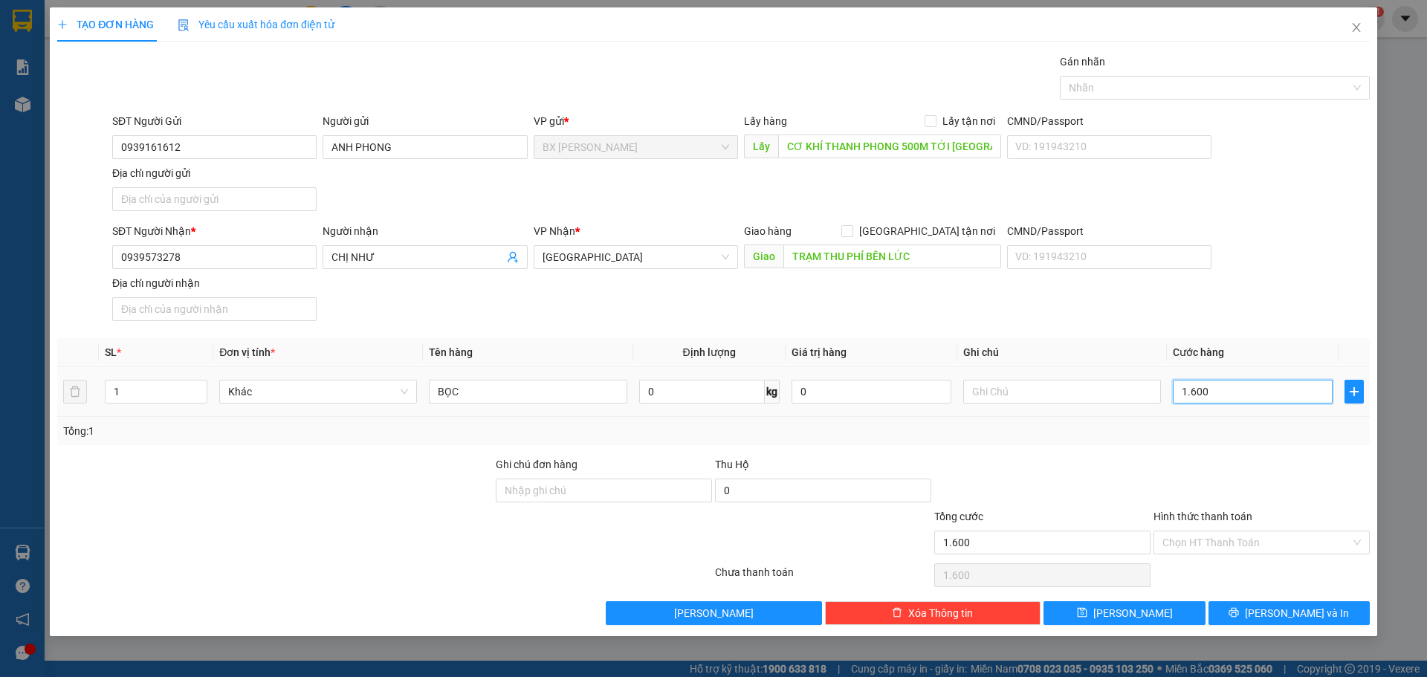
type input "16.000"
type input "160.000"
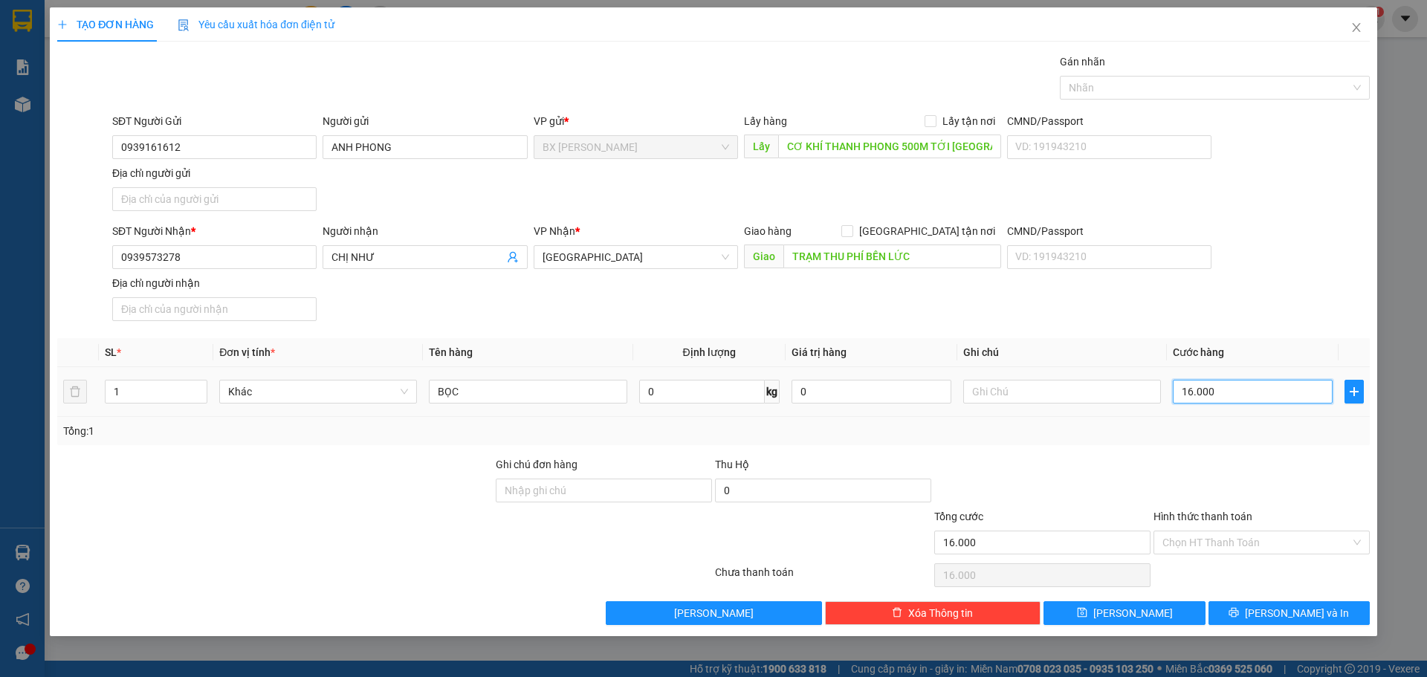
type input "160.000"
click at [1360, 542] on div "Chọn HT Thanh Toán" at bounding box center [1262, 543] width 216 height 24
type input "160.000"
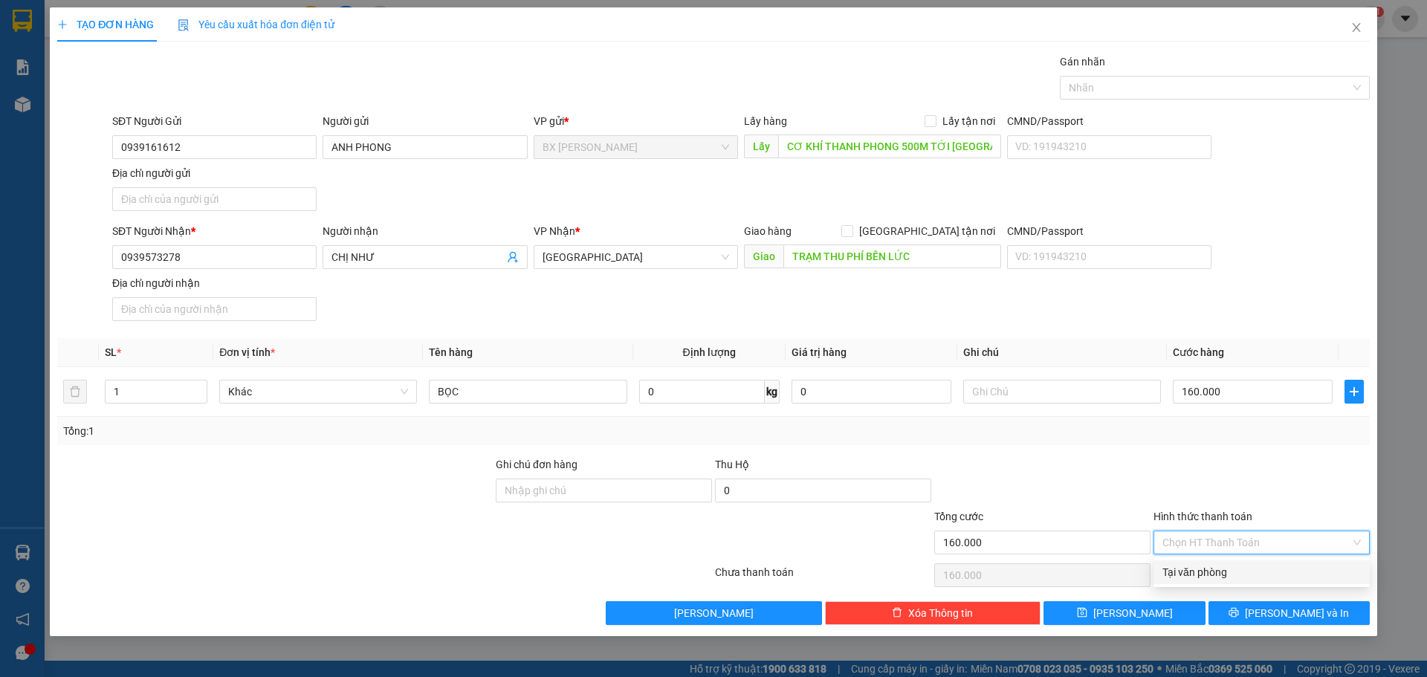
click at [1272, 573] on div "Tại văn phòng" at bounding box center [1261, 572] width 198 height 16
type input "0"
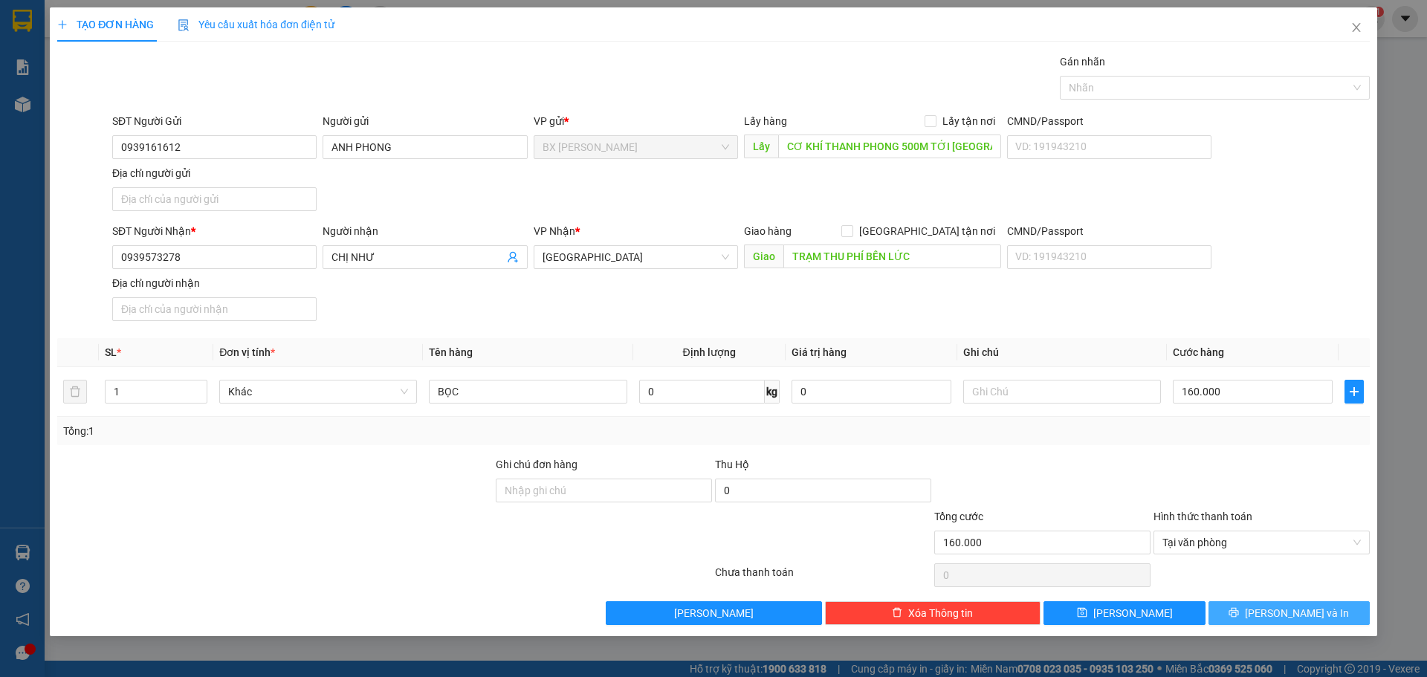
click at [1313, 613] on span "Lưu và In" at bounding box center [1297, 613] width 104 height 16
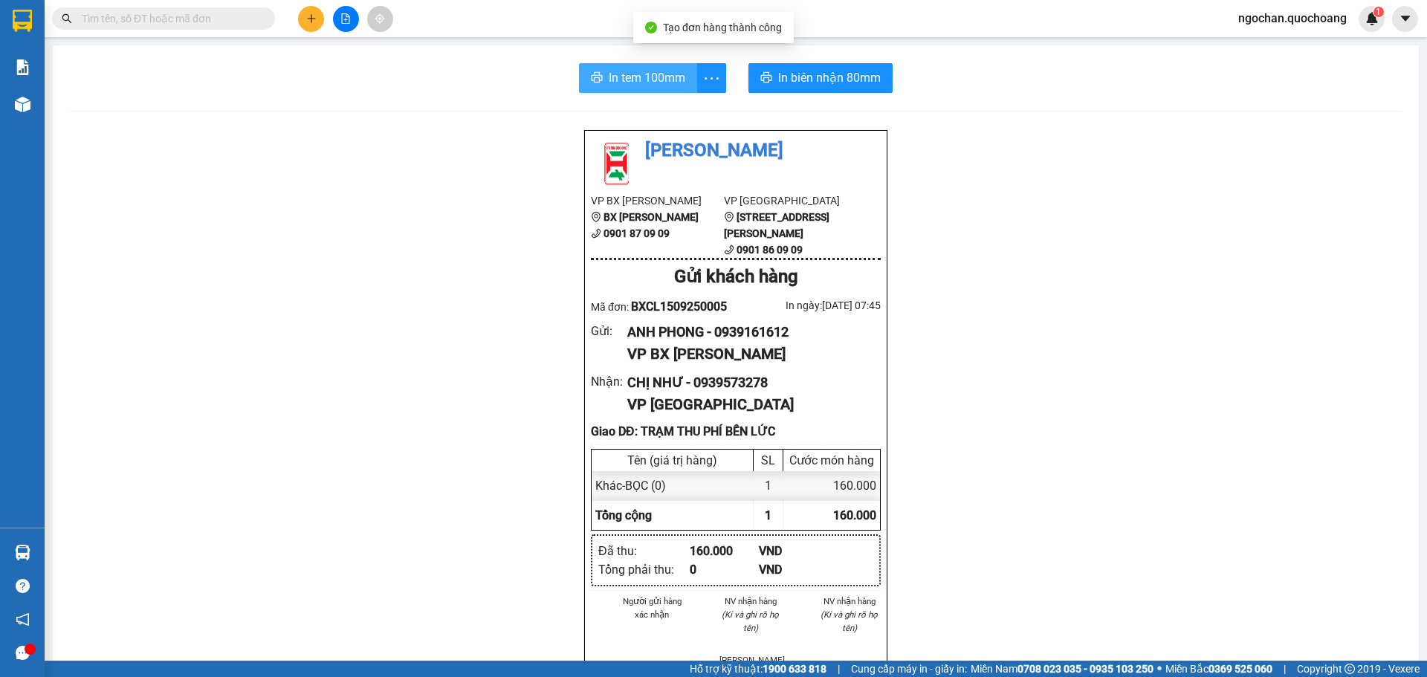
click at [669, 80] on span "In tem 100mm" at bounding box center [647, 77] width 77 height 19
click at [667, 73] on span "In tem 100mm" at bounding box center [647, 77] width 77 height 19
click at [630, 79] on span "In tem 100mm" at bounding box center [647, 77] width 77 height 19
